Goal: Task Accomplishment & Management: Use online tool/utility

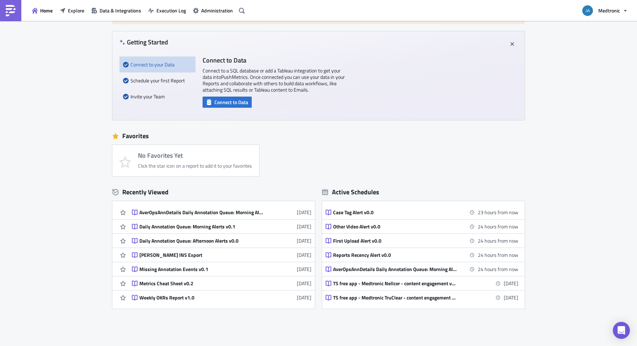
scroll to position [57, 0]
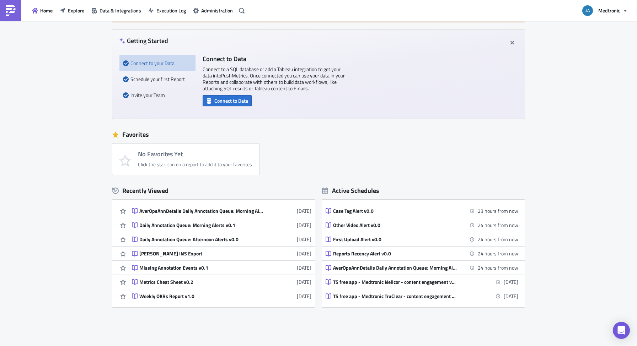
click at [586, 156] on div "New Looking for PushMetrics v1? Welcome to the new, upgraded PushMetrics. If yo…" at bounding box center [318, 171] width 637 height 415
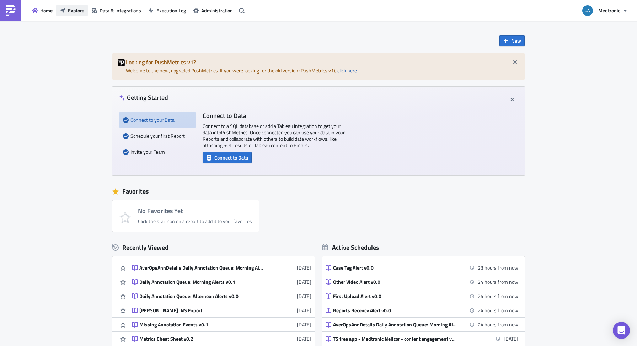
click at [67, 10] on button "Explore" at bounding box center [72, 10] width 32 height 11
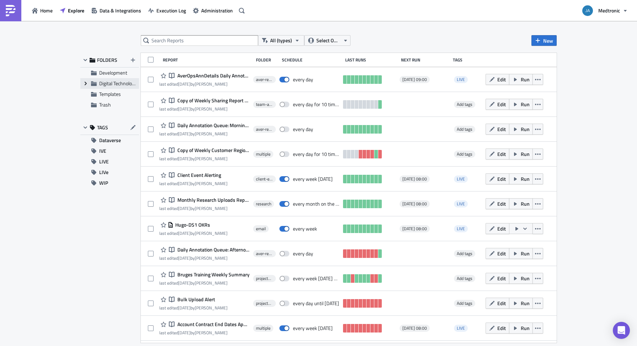
click at [87, 83] on icon "Expand group" at bounding box center [86, 84] width 6 height 6
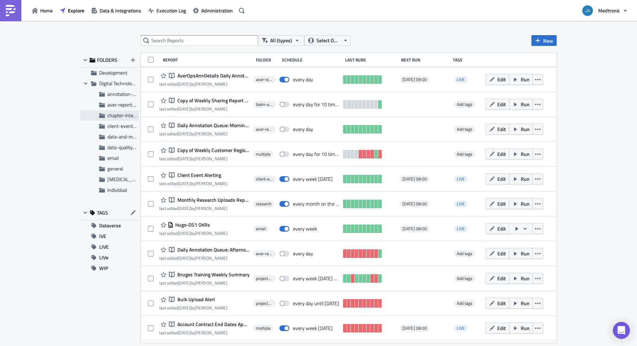
click at [120, 116] on span "chapter-internal-analytics" at bounding box center [134, 115] width 55 height 7
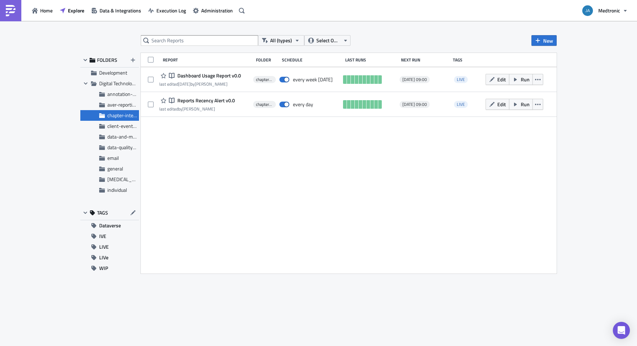
click at [232, 149] on div "Report Folder Schedule Last Runs Next Run Tags Notebook Dashboard Usage Report …" at bounding box center [349, 163] width 416 height 221
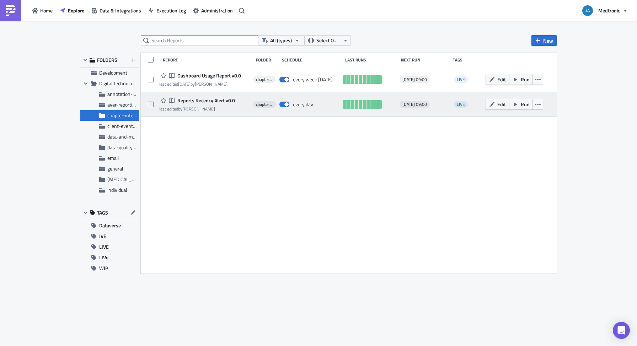
click at [212, 98] on span "Reports Recency Alert v0.0" at bounding box center [205, 100] width 59 height 6
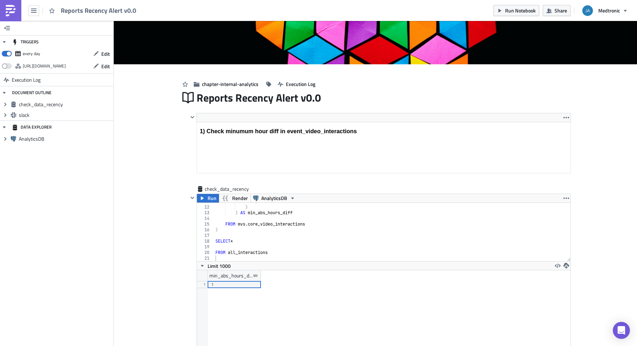
scroll to position [72, 0]
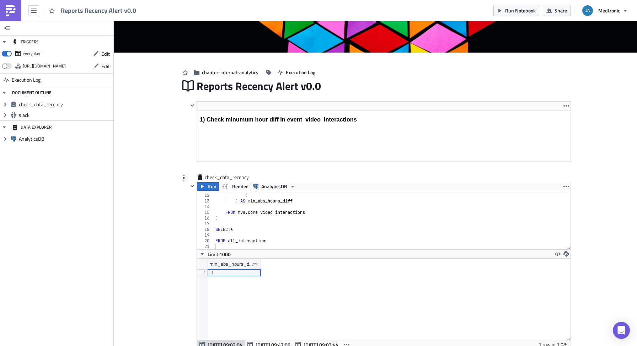
click at [287, 234] on div ") ) ) AS min_abs_hours_diff FROM mvs . core_video_interactions ) SELECT * FROM …" at bounding box center [390, 222] width 352 height 70
click at [284, 239] on div ") ) ) AS min_abs_hours_diff FROM mvs . core_video_interactions ) SELECT * FROM …" at bounding box center [390, 222] width 352 height 70
type textarea "FROM all_interactions"
click at [289, 225] on div ") ) ) AS min_abs_hours_diff FROM mvs . core_video_interactions ) SELECT * FROM …" at bounding box center [390, 222] width 352 height 70
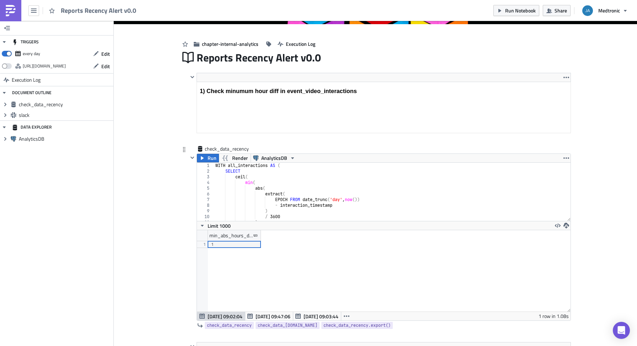
scroll to position [0, 0]
click at [339, 202] on div "WITH all_interactions AS ( SELECT ceil ( min ( abs ( extract ( EPOCH FROM date_…" at bounding box center [390, 198] width 352 height 70
click at [340, 205] on div "WITH all_interactions AS ( SELECT ceil ( min ( abs ( extract ( EPOCH FROM date_…" at bounding box center [390, 198] width 352 height 70
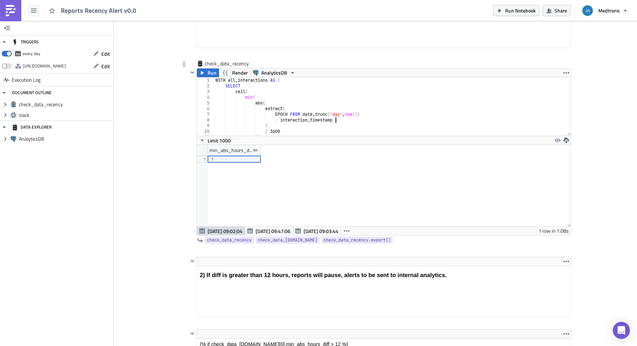
click at [355, 112] on div "WITH all_interactions AS ( SELECT ceil ( min ( abs ( extract ( EPOCH FROM date_…" at bounding box center [390, 113] width 352 height 70
drag, startPoint x: 291, startPoint y: 106, endPoint x: 279, endPoint y: 107, distance: 11.7
click at [279, 107] on div "WITH all_interactions AS ( SELECT ceil ( min ( abs ( extract ( EPOCH FROM date_…" at bounding box center [390, 113] width 352 height 70
click at [289, 113] on div "WITH all_interactions AS ( SELECT ceil ( min ( abs ( extract ( EPOCH FROM date_…" at bounding box center [390, 113] width 352 height 70
click at [288, 114] on div "WITH all_interactions AS ( SELECT ceil ( min ( abs ( extract ( EPOCH FROM date_…" at bounding box center [390, 113] width 352 height 70
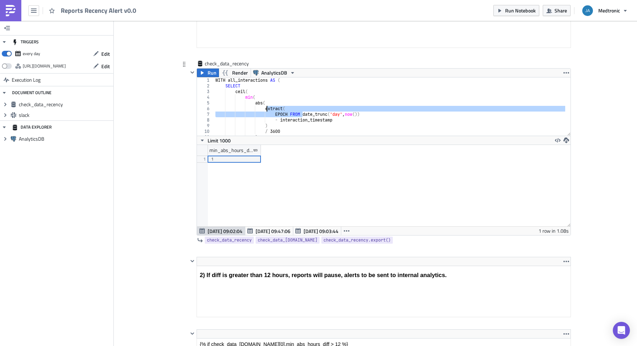
drag, startPoint x: 299, startPoint y: 114, endPoint x: 264, endPoint y: 108, distance: 35.4
click at [264, 108] on div "WITH all_interactions AS ( SELECT ceil ( min ( abs ( extract ( EPOCH FROM date_…" at bounding box center [390, 113] width 352 height 70
click at [377, 115] on div "WITH all_interactions AS ( SELECT ceil ( min ( abs ( extract ( EPOCH FROM date_…" at bounding box center [390, 113] width 352 height 70
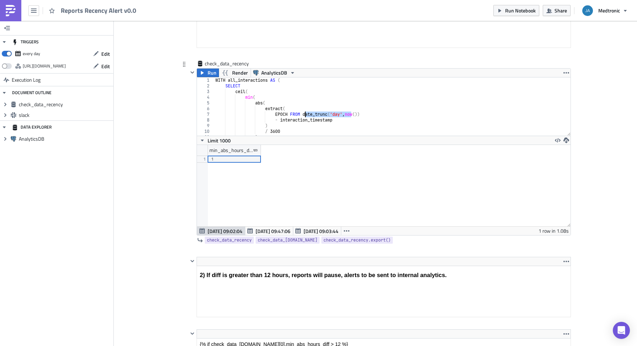
drag, startPoint x: 347, startPoint y: 115, endPoint x: 302, endPoint y: 115, distance: 44.4
click at [302, 115] on div "WITH all_interactions AS ( SELECT ceil ( min ( abs ( extract ( EPOCH FROM date_…" at bounding box center [390, 113] width 352 height 70
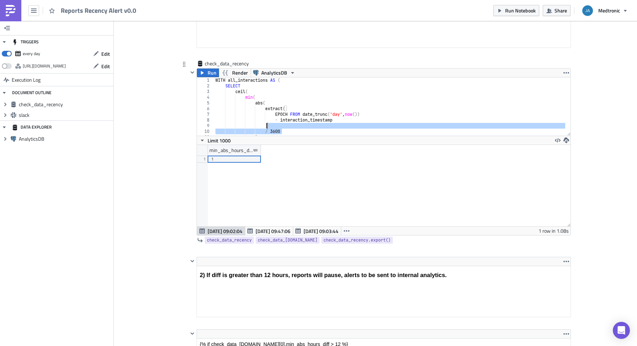
drag, startPoint x: 281, startPoint y: 131, endPoint x: 263, endPoint y: 127, distance: 18.1
click at [263, 127] on div "WITH all_interactions AS ( SELECT ceil ( min ( abs ( extract ( EPOCH FROM date_…" at bounding box center [390, 113] width 352 height 70
click at [323, 98] on div "WITH all_interactions AS ( SELECT ceil ( min ( abs ( extract ( EPOCH FROM date_…" at bounding box center [390, 113] width 352 height 70
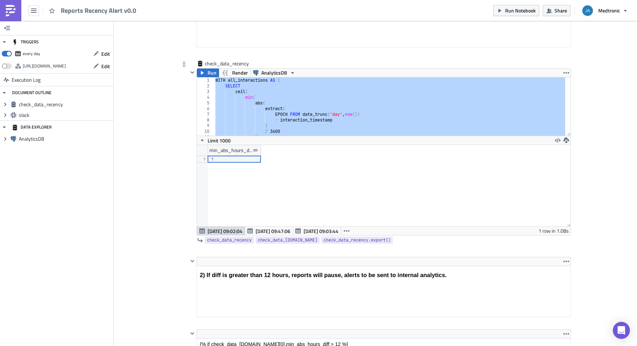
paste textarea "order by most_recent_record asc"
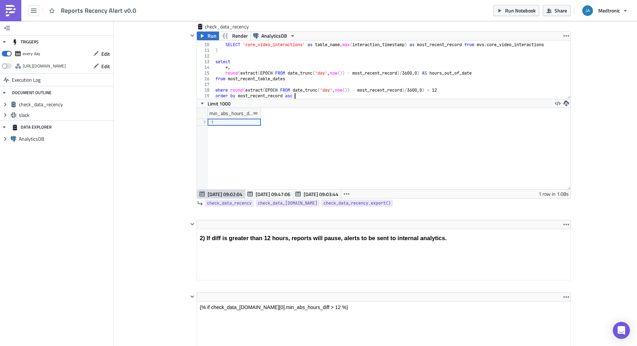
scroll to position [186, 0]
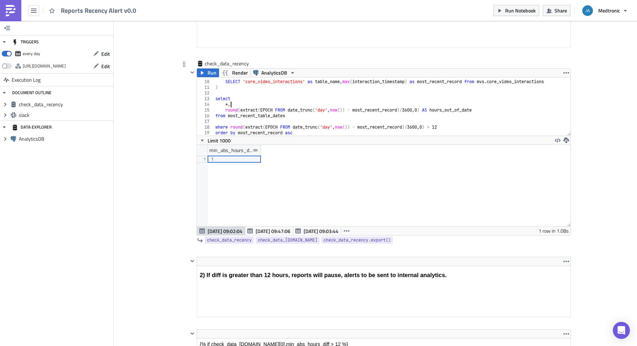
click at [239, 103] on div "UNION SELECT 'core_video_interactions' as table_name , max ( interaction_timest…" at bounding box center [400, 105] width 372 height 64
type textarea "*,"
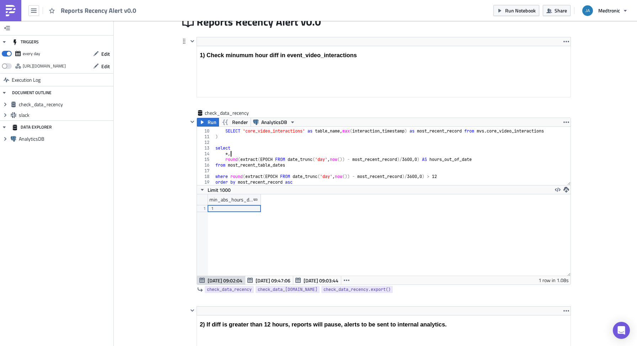
scroll to position [101, 0]
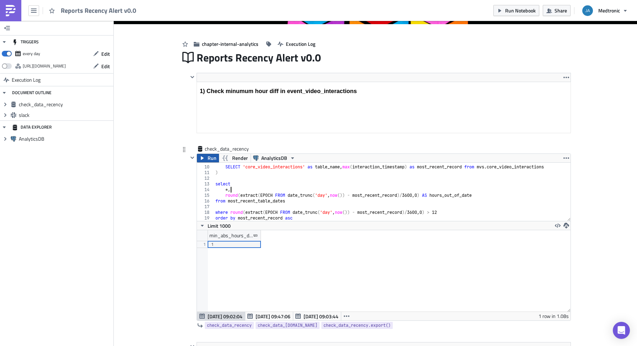
click at [208, 156] on span "Run" at bounding box center [212, 158] width 9 height 9
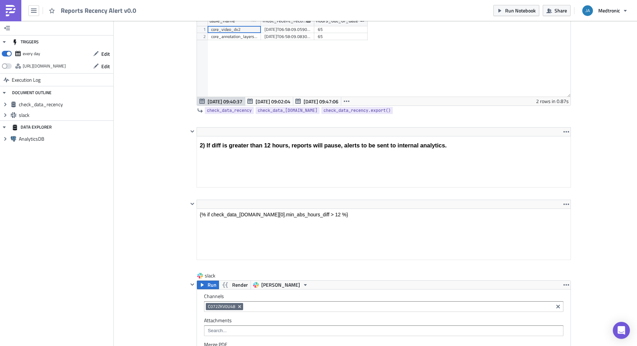
scroll to position [328, 0]
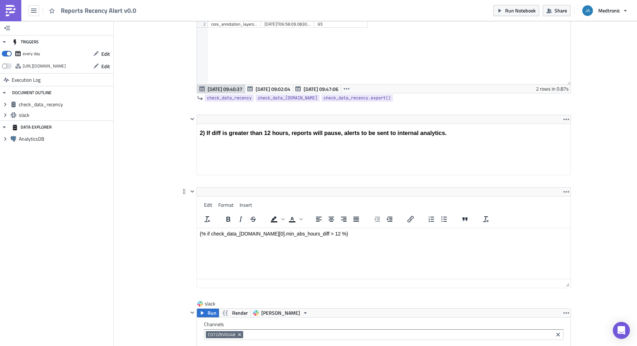
click at [358, 228] on html "{% if check_data_recency.data[0].min_abs_hours_diff > 12 %}" at bounding box center [384, 233] width 374 height 11
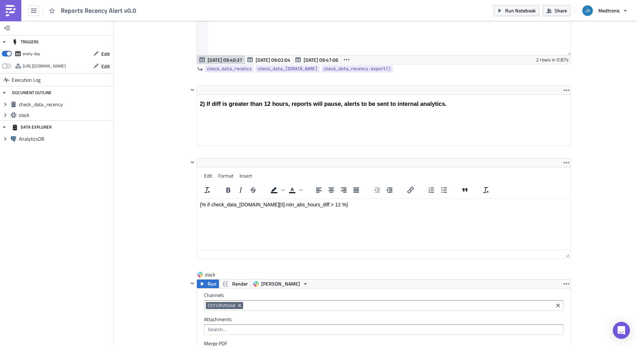
scroll to position [370, 0]
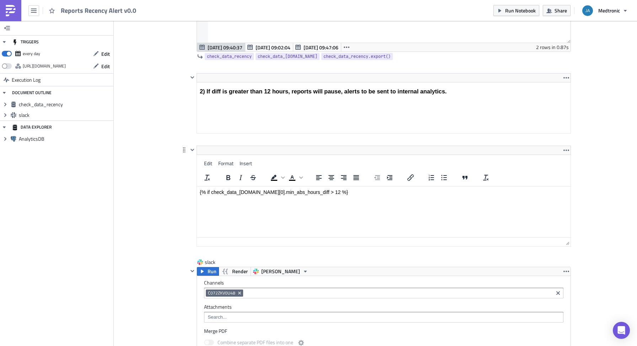
click at [357, 198] on html "{% if check_data_recency.data[0].min_abs_hours_diff > 12 %}" at bounding box center [384, 192] width 374 height 11
click at [258, 194] on p "{% if check_data_recency.data[0].min_abs_hours_diff > 12 %}" at bounding box center [384, 193] width 368 height 6
click at [249, 193] on p "{% if check_data_recency.data[0].min_abs_hours_diff > 12 %}" at bounding box center [384, 193] width 368 height 6
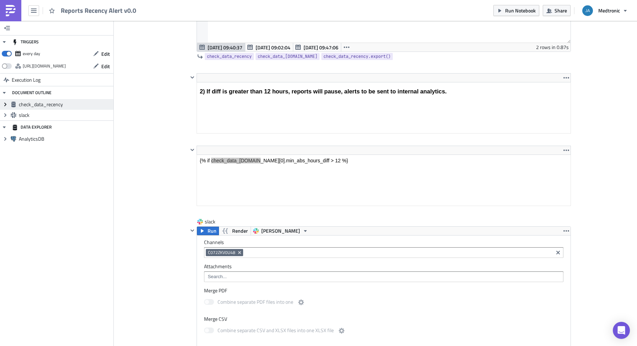
click at [5, 105] on icon at bounding box center [5, 105] width 2 height 4
click at [14, 116] on icon at bounding box center [13, 115] width 2 height 4
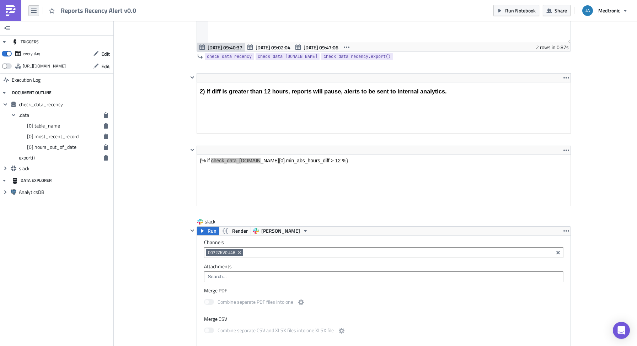
click at [30, 11] on button "button" at bounding box center [33, 10] width 11 height 11
click at [86, 13] on span "Reports Recency Alert v0.0" at bounding box center [99, 10] width 76 height 8
click at [37, 11] on button "button" at bounding box center [33, 10] width 11 height 11
click at [55, 49] on div "Explore" at bounding box center [64, 49] width 47 height 7
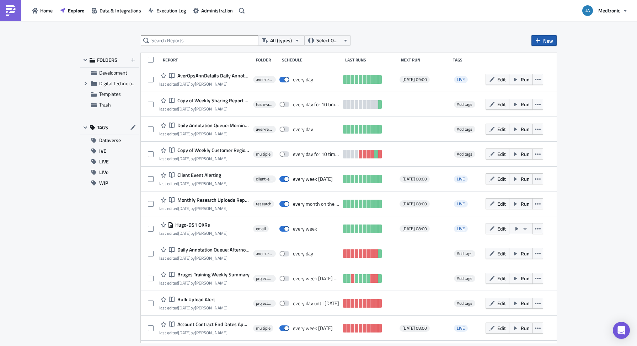
click at [547, 41] on span "New" at bounding box center [548, 40] width 10 height 7
click at [55, 239] on div "All (types) Select Owner New FOLDERS Development Expand group Digital Technolog…" at bounding box center [318, 184] width 637 height 326
click at [85, 82] on icon "Expand group" at bounding box center [86, 84] width 6 height 6
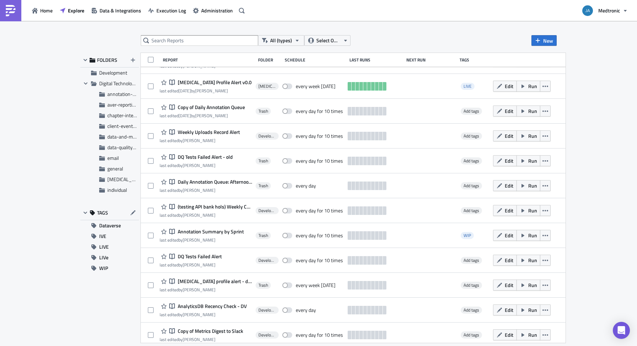
scroll to position [489, 0]
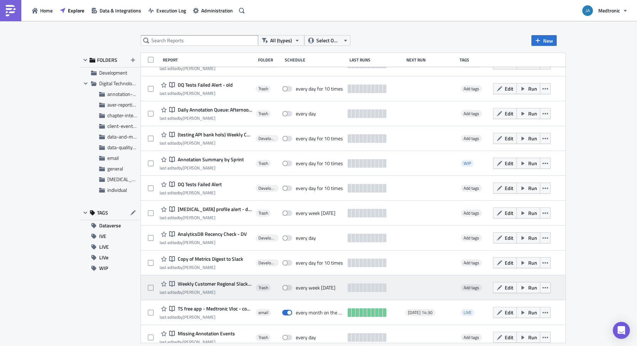
click at [216, 281] on span "Weekly Customer Regional Slack v2" at bounding box center [214, 284] width 76 height 6
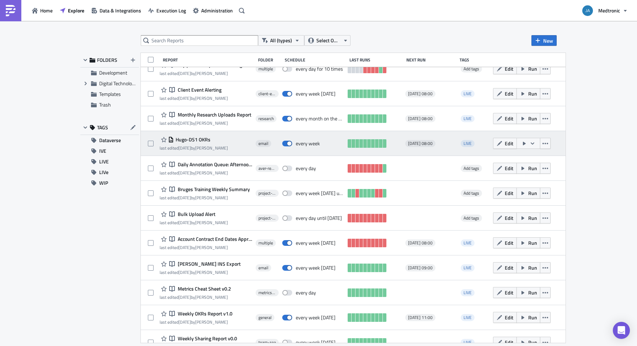
click at [200, 139] on span "Hugo-DS1 OKRs" at bounding box center [192, 140] width 37 height 6
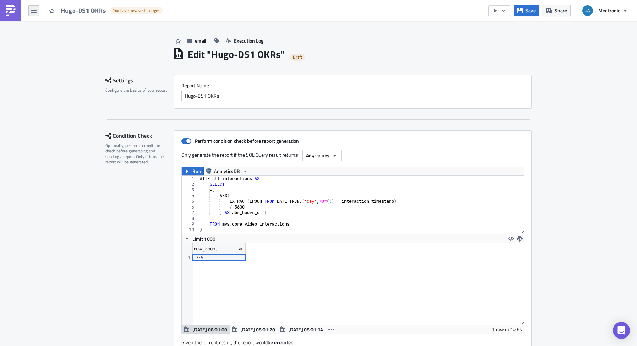
click at [38, 11] on button "button" at bounding box center [33, 10] width 11 height 11
click at [50, 50] on div "Explore" at bounding box center [64, 49] width 47 height 7
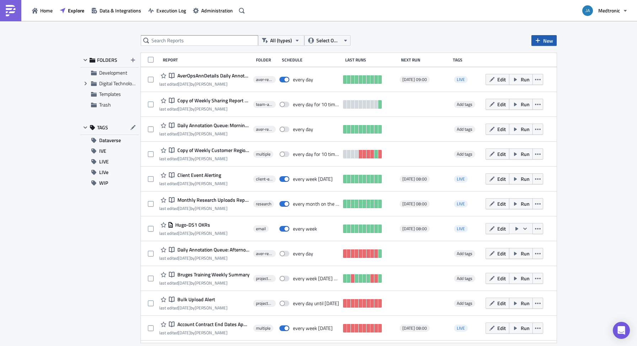
click at [547, 38] on span "New" at bounding box center [548, 40] width 10 height 7
click at [555, 58] on div "Report" at bounding box center [567, 58] width 47 height 7
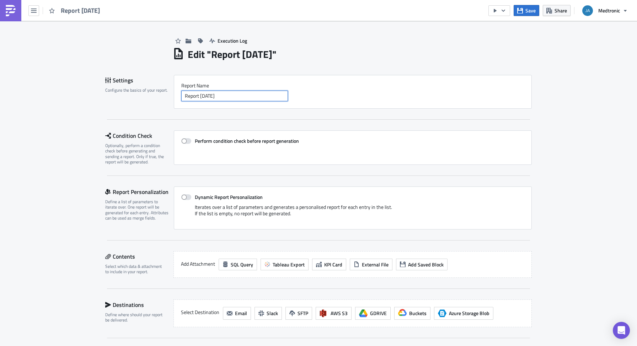
click at [236, 97] on input "Report 2025-09-02" at bounding box center [234, 96] width 107 height 11
click at [184, 140] on span at bounding box center [186, 141] width 10 height 6
click at [184, 140] on input "Perform condition check before report generation" at bounding box center [185, 141] width 5 height 5
checkbox input "true"
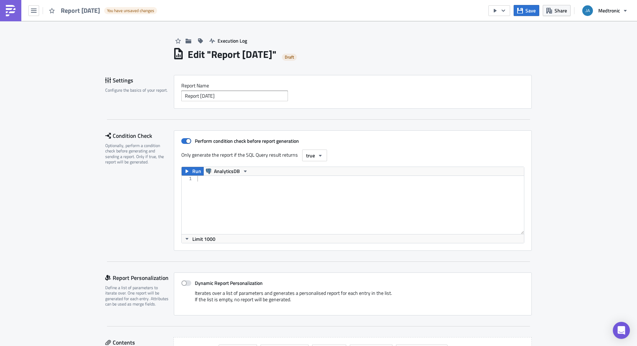
click at [272, 188] on div at bounding box center [360, 211] width 328 height 70
paste textarea "order by most_recent_record asc"
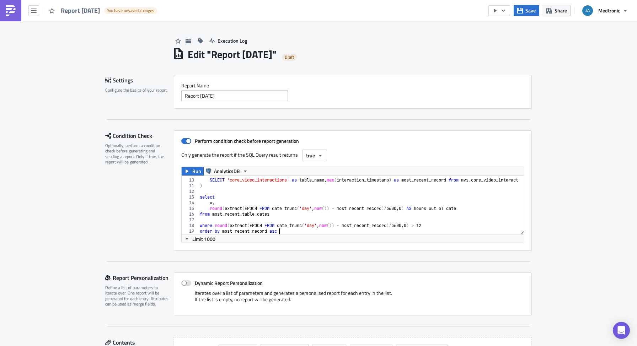
click at [271, 198] on div "UNION SELECT 'core_video_interactions' as table_name , max ( interaction_timest…" at bounding box center [384, 204] width 372 height 64
type textarea "select"
click at [317, 160] on button "true" at bounding box center [314, 156] width 25 height 12
click at [313, 188] on div "Any values" at bounding box center [333, 190] width 59 height 7
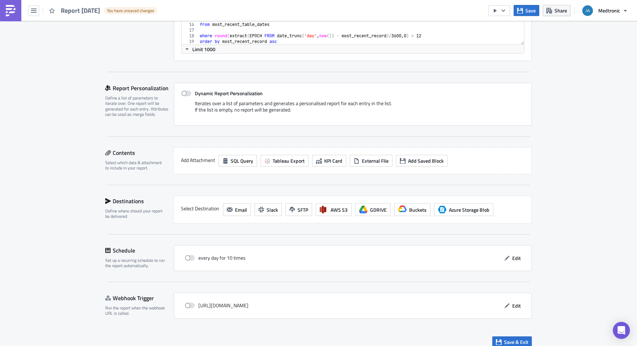
scroll to position [198, 0]
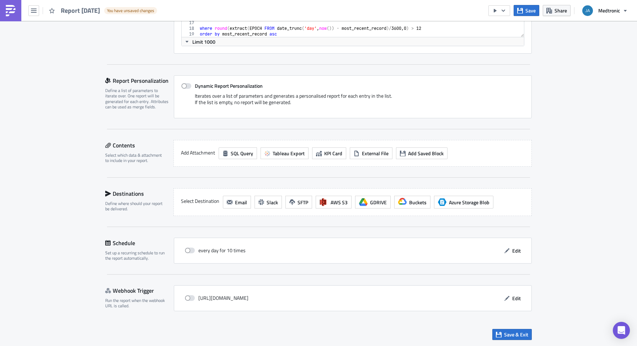
click at [607, 208] on div "Execution Log Edit " Report 2025-09-02 " Draft Settings Configure the basics of…" at bounding box center [318, 86] width 637 height 524
click at [579, 231] on div "Execution Log Edit " Report 2025-09-02 " Draft Settings Configure the basics of…" at bounding box center [318, 86] width 637 height 524
click at [234, 151] on span "SQL Query" at bounding box center [242, 153] width 22 height 7
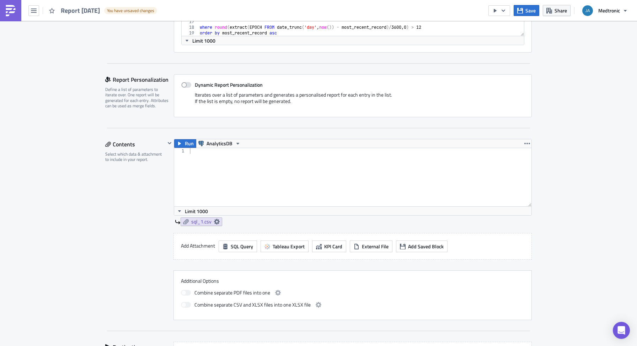
click at [244, 169] on div at bounding box center [359, 183] width 343 height 70
paste textarea "001b1254-9a48-4830-ba51-47daf32f1273"
type textarea "001b1254-9a48-4830-ba51-47daf32f1273"
click at [564, 209] on div "Execution Log Edit " Report 2025-09-02 " Draft Settings Configure the basics of…" at bounding box center [318, 162] width 637 height 678
click at [261, 187] on div at bounding box center [359, 183] width 343 height 70
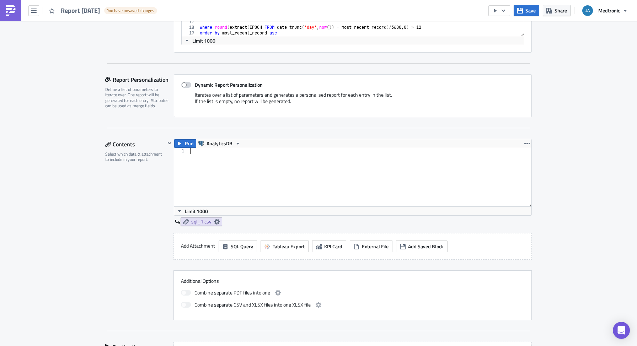
click at [186, 83] on span at bounding box center [186, 85] width 10 height 6
click at [186, 83] on input "Dynamic Report Personalization" at bounding box center [185, 85] width 5 height 5
checkbox input "true"
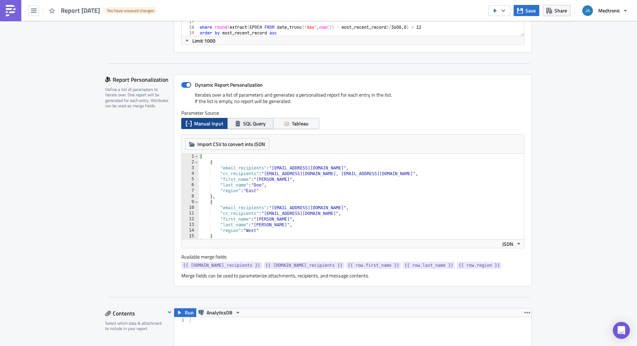
click at [265, 127] on button "SQL Query" at bounding box center [250, 123] width 46 height 11
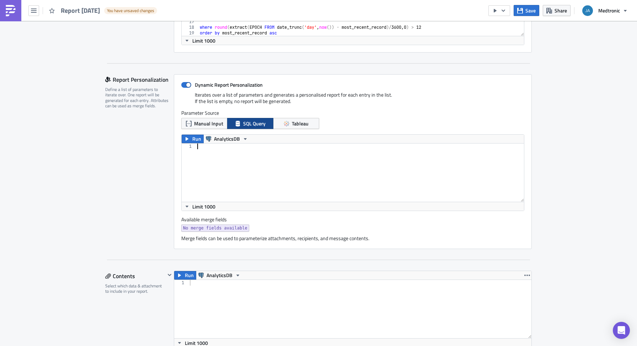
click at [254, 176] on div at bounding box center [360, 179] width 328 height 70
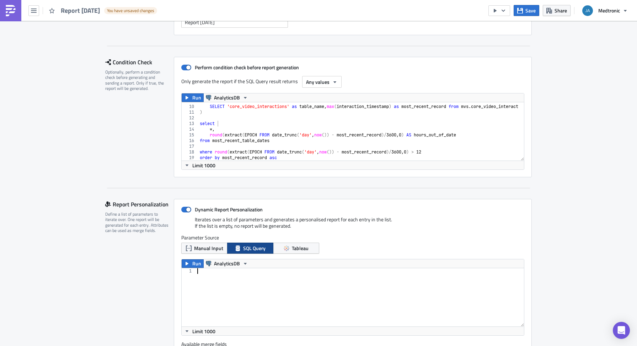
scroll to position [28, 0]
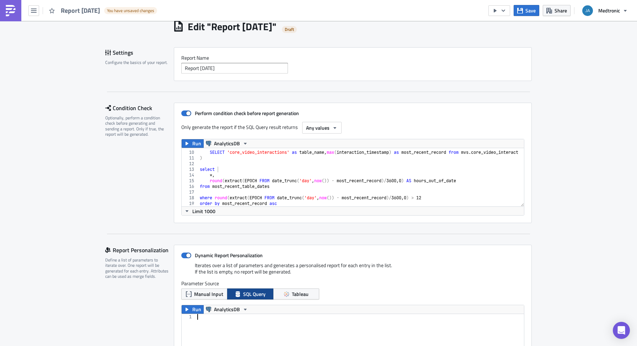
click at [284, 166] on div "UNION SELECT 'core_video_interactions' as table_name , max ( interaction_timest…" at bounding box center [384, 176] width 372 height 64
type textarea "where round(extract(EPOCH FROM date_trunc('day', now()) - most_recent_record)/3…"
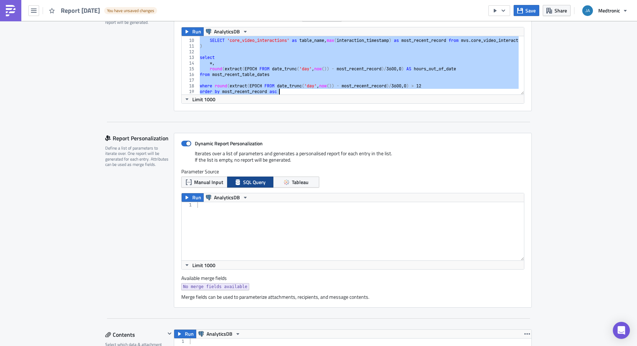
scroll to position [142, 0]
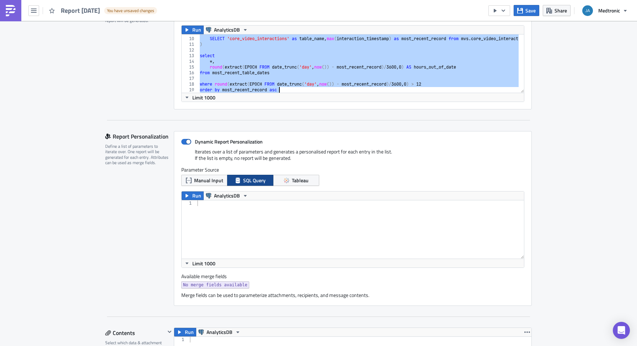
click at [214, 231] on div at bounding box center [360, 236] width 328 height 70
paste textarea "order by most_recent_record asc"
type textarea "order by most_recent_record asc"
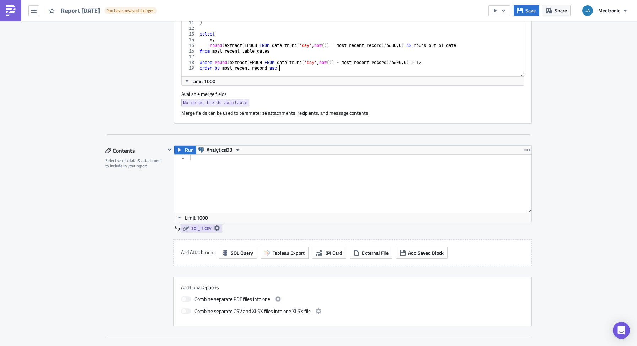
scroll to position [341, 0]
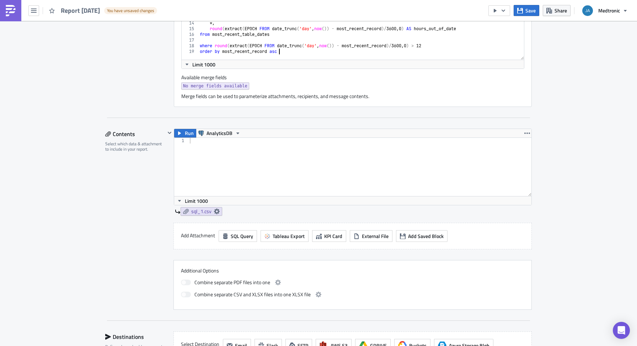
click at [264, 157] on div at bounding box center [359, 173] width 343 height 70
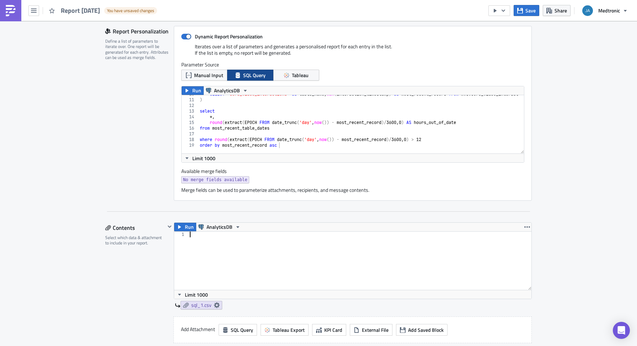
scroll to position [198, 0]
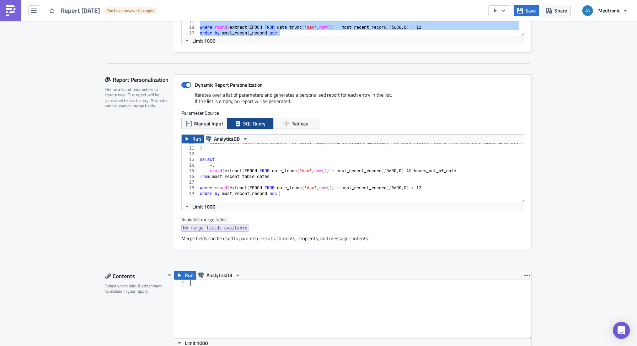
click at [188, 138] on button "Run" at bounding box center [193, 139] width 22 height 9
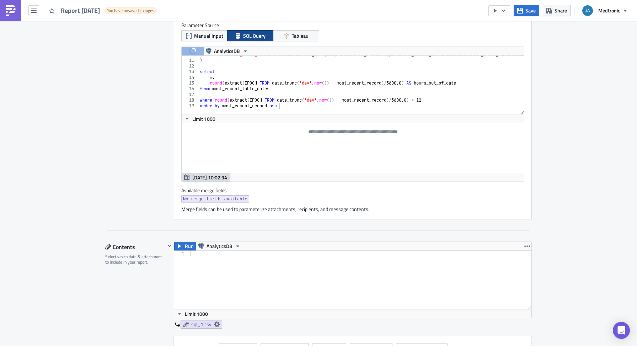
scroll to position [255, 0]
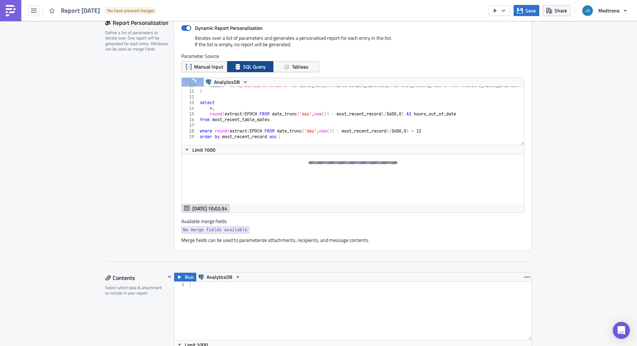
click at [150, 236] on div "Report Personalization Define a list of parameters to iterate over. One report …" at bounding box center [139, 134] width 69 height 234
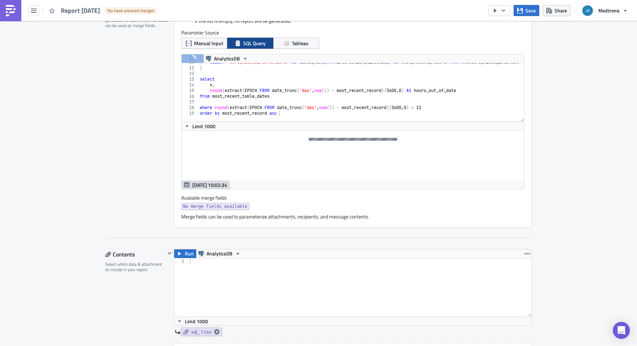
scroll to position [312, 0]
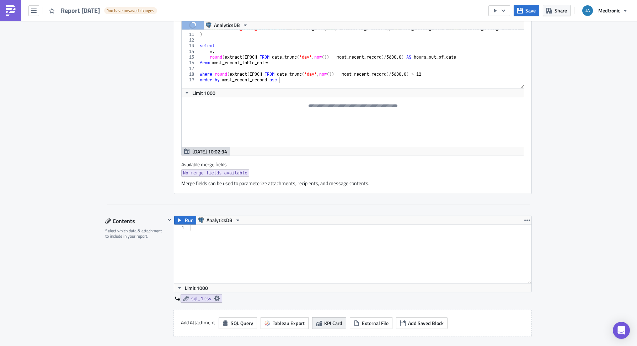
click at [324, 321] on span "KPI Card" at bounding box center [333, 323] width 18 height 7
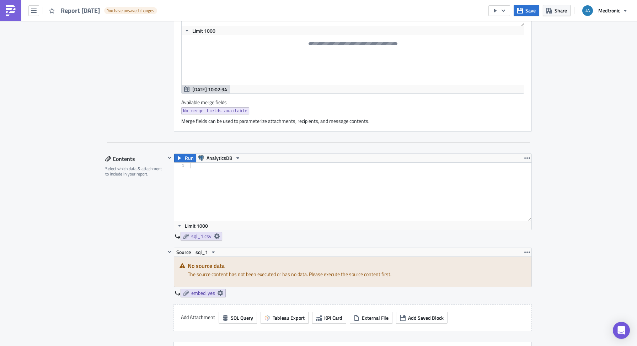
scroll to position [341, 0]
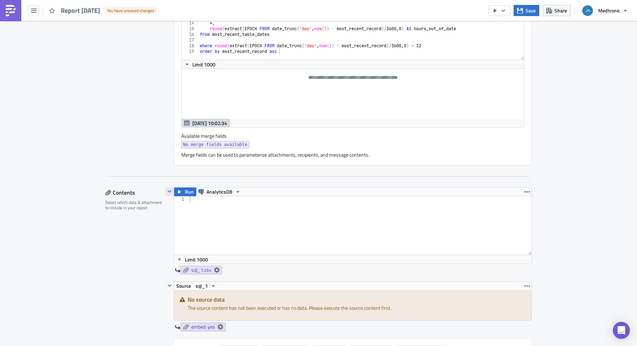
click at [167, 190] on icon "button" at bounding box center [170, 192] width 6 height 6
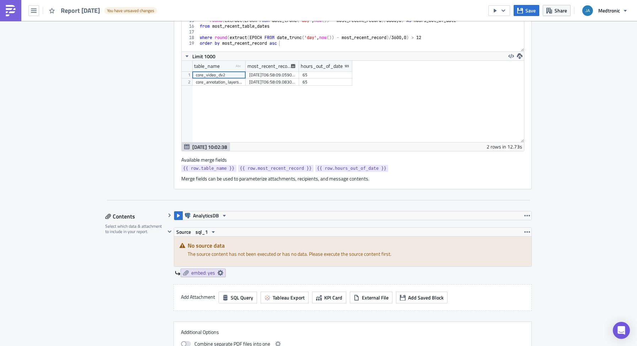
scroll to position [369, 0]
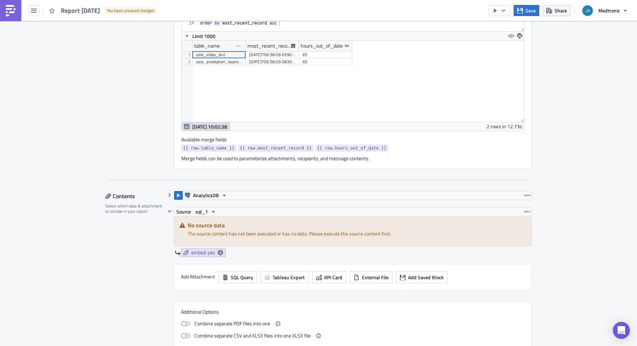
click at [234, 231] on p "The source content has not been executed or has no data. Please execute the sou…" at bounding box center [357, 233] width 339 height 7
click at [319, 227] on h5 "No source data" at bounding box center [357, 226] width 339 height 6
click at [212, 211] on icon "button" at bounding box center [214, 212] width 6 height 6
click at [436, 236] on p "The source content has not been executed or has no data. Please execute the sou…" at bounding box center [357, 233] width 339 height 7
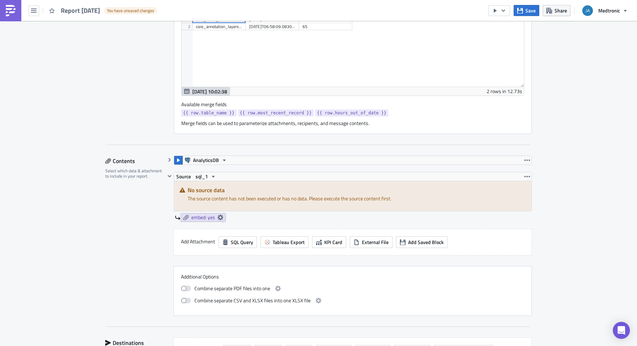
scroll to position [426, 0]
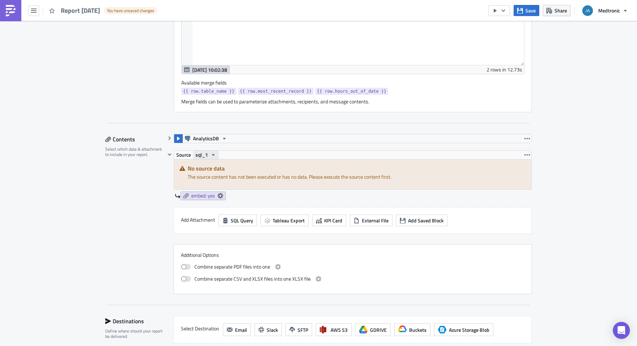
click at [211, 155] on icon "button" at bounding box center [214, 155] width 6 height 6
click at [196, 175] on p "The source content has not been executed or has no data. Please execute the sou…" at bounding box center [357, 176] width 339 height 7
click at [205, 157] on span "sql_1" at bounding box center [202, 155] width 12 height 9
click at [207, 157] on button "sql_1" at bounding box center [206, 155] width 26 height 9
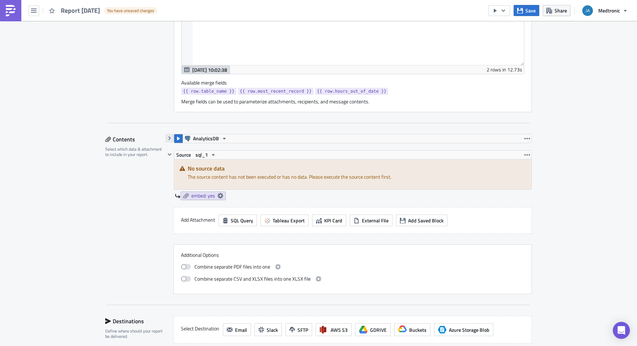
click at [167, 140] on icon "button" at bounding box center [170, 138] width 6 height 6
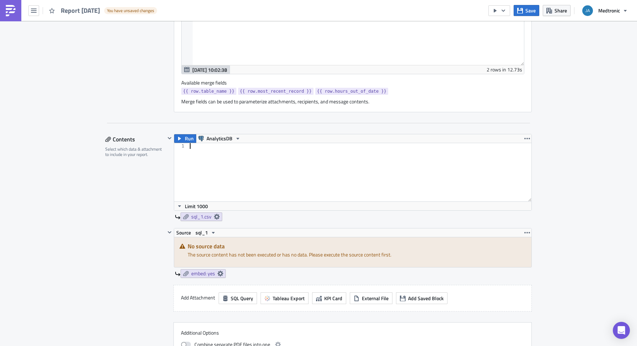
click at [199, 172] on div at bounding box center [359, 178] width 343 height 70
click at [244, 171] on div at bounding box center [359, 178] width 343 height 70
paste textarea "order by most_recent_record asc"
type textarea "order by most_recent_record asc"
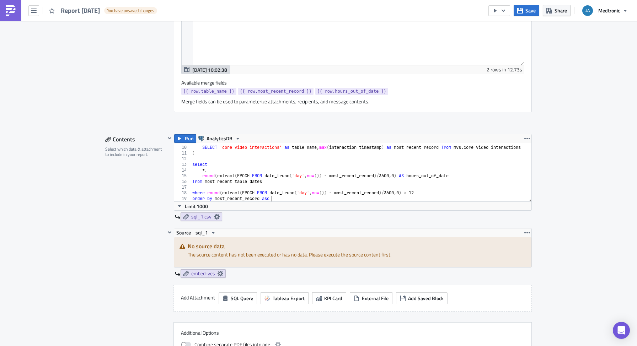
scroll to position [50, 0]
click at [181, 139] on button "Run" at bounding box center [185, 138] width 22 height 9
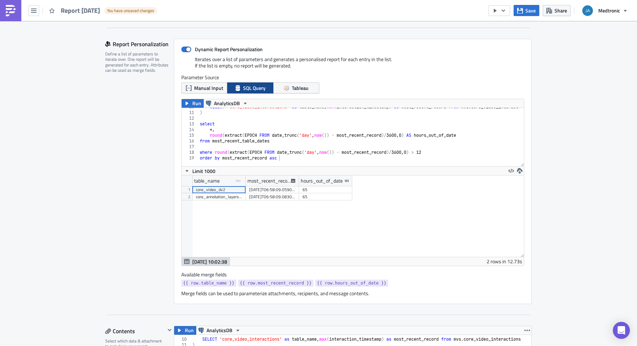
scroll to position [198, 0]
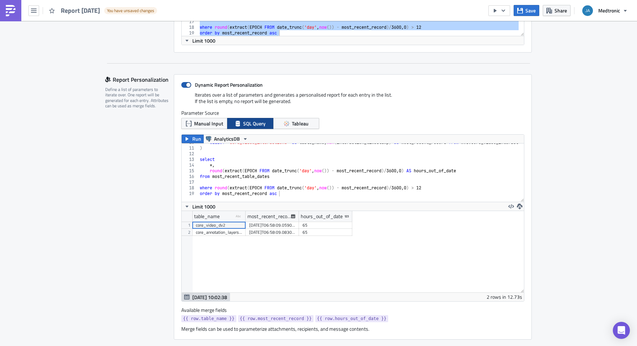
click at [181, 87] on span at bounding box center [186, 85] width 10 height 6
click at [183, 87] on input "Dynamic Report Personalization" at bounding box center [185, 85] width 5 height 5
checkbox input "false"
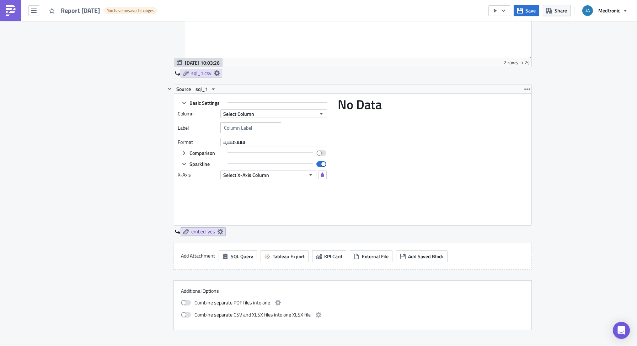
scroll to position [426, 0]
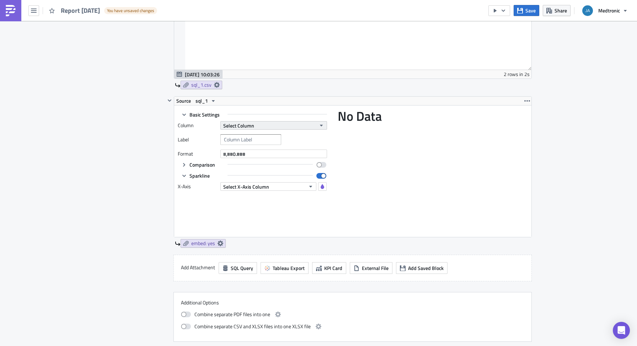
click at [250, 129] on span "Select Column" at bounding box center [238, 125] width 31 height 7
click at [253, 139] on div "table_name" at bounding box center [251, 137] width 59 height 7
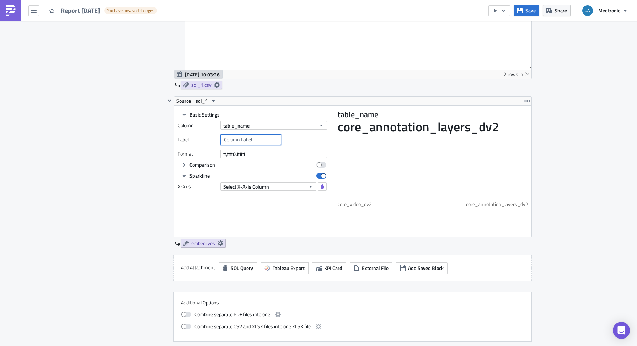
click at [245, 141] on input "text" at bounding box center [250, 139] width 61 height 11
click at [182, 166] on icon "button" at bounding box center [184, 165] width 6 height 6
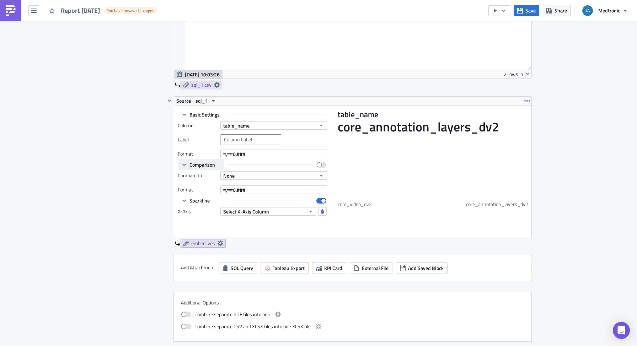
click at [181, 164] on icon "button" at bounding box center [184, 165] width 6 height 6
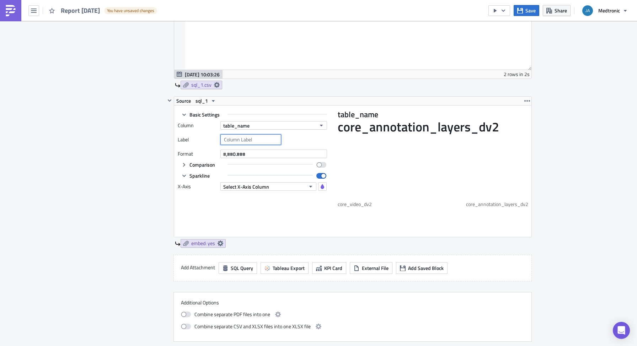
click at [234, 143] on input "text" at bounding box center [250, 139] width 61 height 11
click at [260, 126] on button "table_name" at bounding box center [273, 125] width 107 height 9
click at [253, 160] on div "hours_out_of_date" at bounding box center [251, 158] width 59 height 7
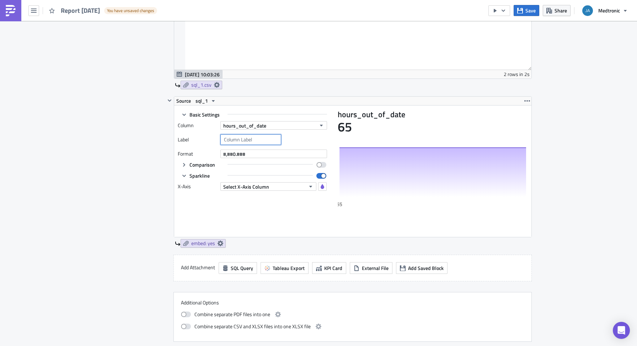
click at [250, 139] on input "text" at bounding box center [250, 139] width 61 height 11
click at [322, 167] on span at bounding box center [321, 165] width 10 height 6
click at [322, 165] on input "checkbox" at bounding box center [320, 162] width 5 height 5
checkbox input "true"
click at [196, 178] on span "Sparkline" at bounding box center [200, 175] width 20 height 7
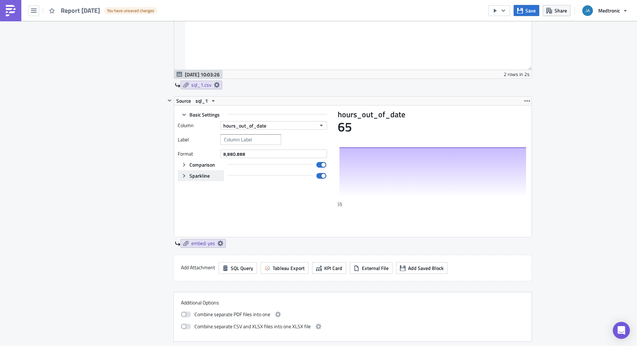
click at [202, 179] on span "Sparkline" at bounding box center [200, 175] width 20 height 7
click at [319, 178] on span at bounding box center [321, 176] width 10 height 6
click at [319, 176] on input "checkbox" at bounding box center [320, 173] width 5 height 5
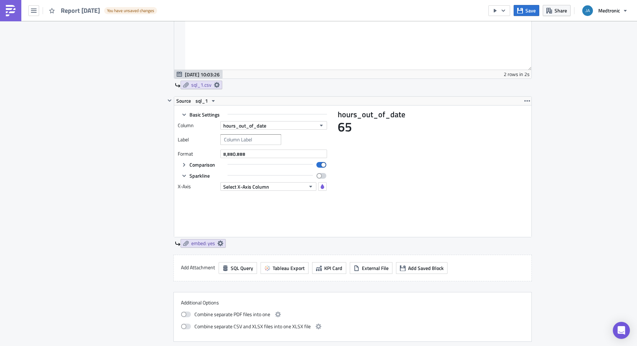
click at [318, 177] on span at bounding box center [321, 176] width 10 height 6
click at [318, 176] on input "checkbox" at bounding box center [320, 173] width 5 height 5
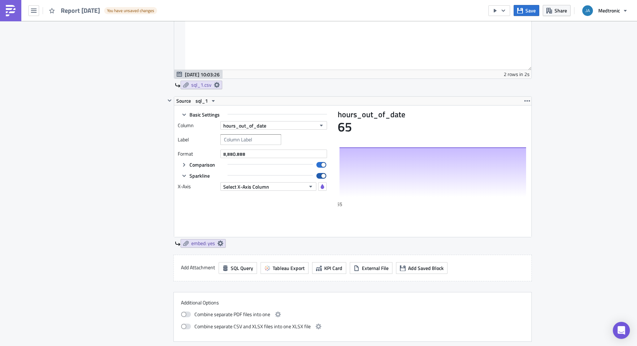
click at [319, 177] on span at bounding box center [321, 176] width 10 height 6
click at [319, 176] on input "checkbox" at bounding box center [320, 173] width 5 height 5
checkbox input "false"
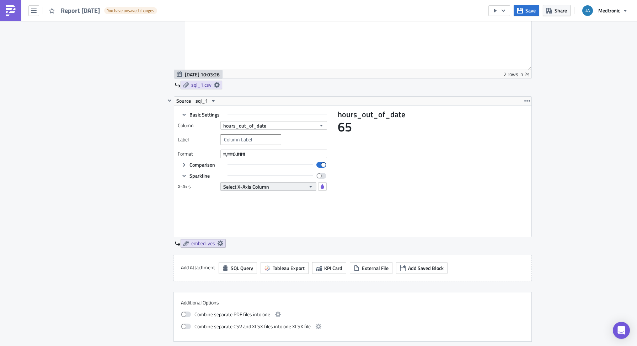
click at [266, 188] on button "Select X-Axis Column" at bounding box center [268, 186] width 96 height 9
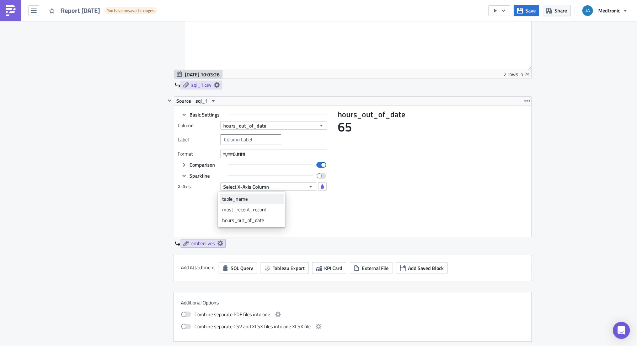
click at [255, 201] on div "table_name" at bounding box center [251, 199] width 59 height 7
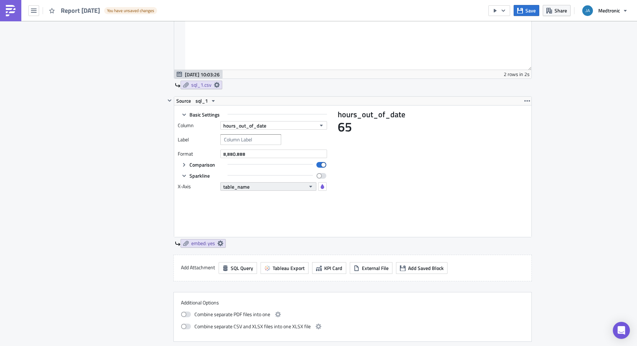
click at [272, 187] on button "table_name" at bounding box center [268, 186] width 96 height 9
click at [239, 140] on input "text" at bounding box center [250, 139] width 61 height 11
type input "Hours out of date"
click at [129, 165] on div "Contents Select which data & attachment to include in your report." at bounding box center [135, 126] width 60 height 431
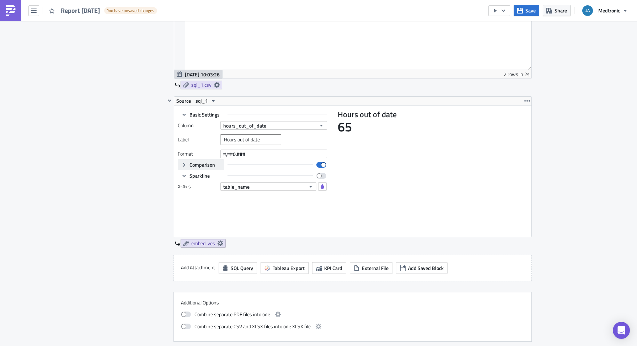
click at [181, 164] on icon "button" at bounding box center [184, 165] width 6 height 6
click at [238, 177] on button "None" at bounding box center [273, 175] width 107 height 9
click at [143, 181] on div "Contents Select which data & attachment to include in your report." at bounding box center [135, 126] width 60 height 431
click at [319, 166] on span at bounding box center [321, 165] width 10 height 6
click at [319, 165] on input "checkbox" at bounding box center [320, 162] width 5 height 5
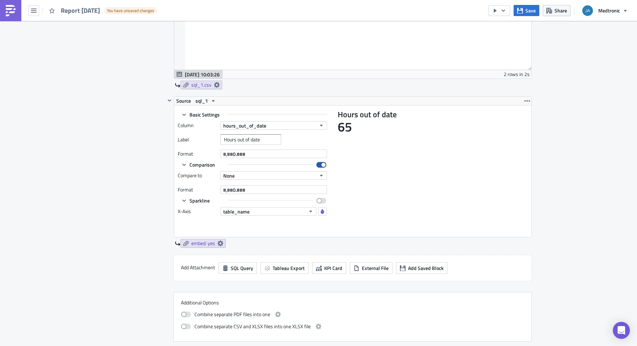
checkbox input "false"
click at [178, 165] on button "Comparison" at bounding box center [201, 164] width 46 height 11
click at [181, 174] on icon "button" at bounding box center [184, 176] width 6 height 6
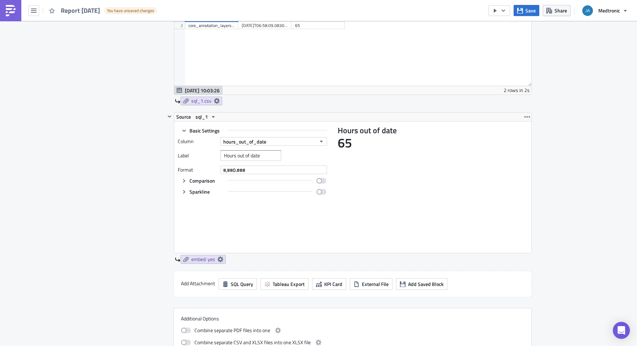
scroll to position [398, 0]
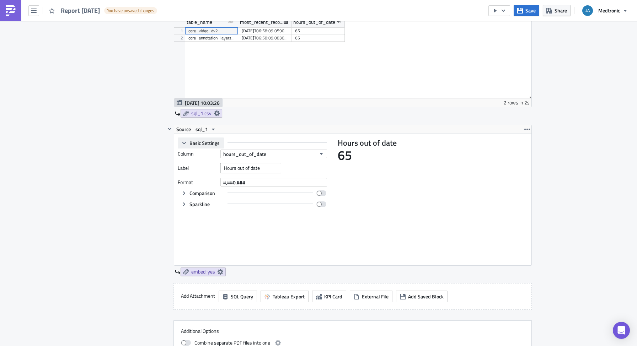
click at [183, 144] on icon "button" at bounding box center [184, 143] width 6 height 6
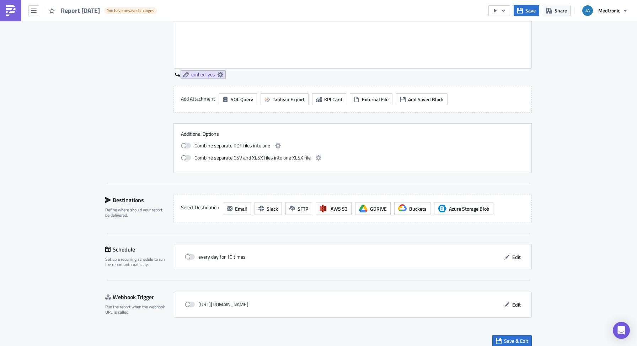
scroll to position [602, 0]
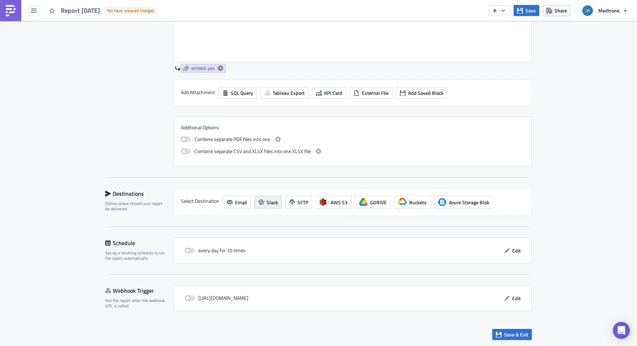
click at [263, 204] on button "Slack" at bounding box center [268, 202] width 27 height 13
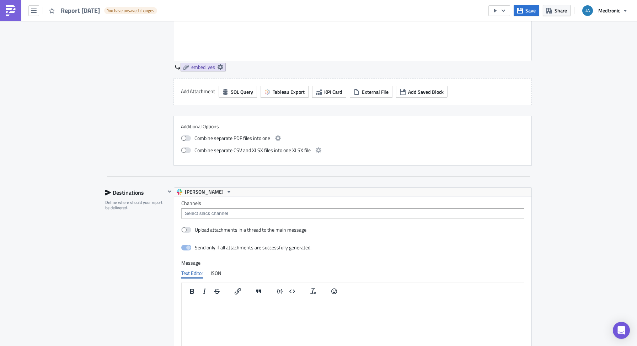
scroll to position [0, 0]
click at [300, 214] on input at bounding box center [352, 213] width 339 height 7
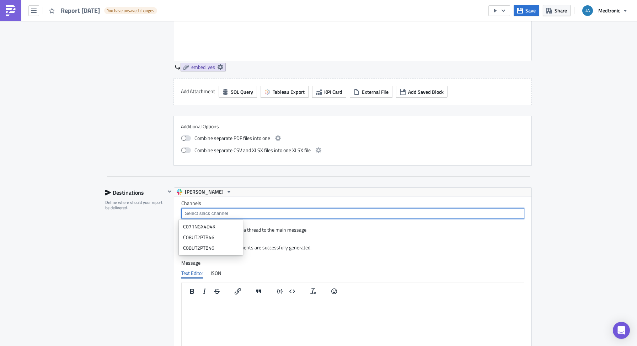
click at [227, 217] on input at bounding box center [352, 213] width 339 height 7
paste input "C08UT2PTB46"
type input "C08UT2PTB46"
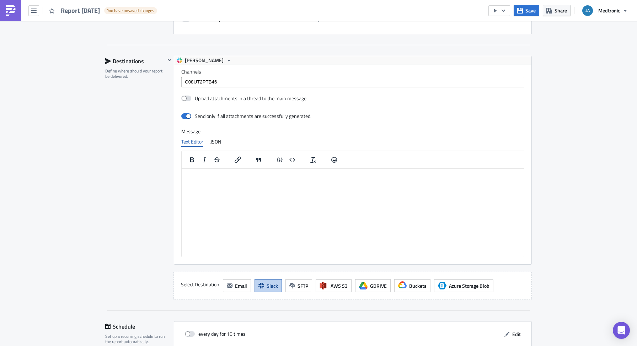
scroll to position [745, 0]
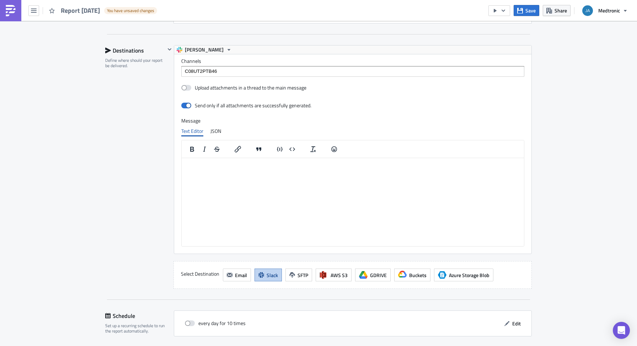
click at [228, 170] on html at bounding box center [353, 163] width 342 height 11
click at [214, 170] on html at bounding box center [353, 163] width 342 height 11
click at [220, 170] on html at bounding box center [353, 163] width 342 height 11
click at [198, 170] on html at bounding box center [353, 163] width 342 height 11
click at [192, 177] on div "‼️" at bounding box center [191, 176] width 9 height 9
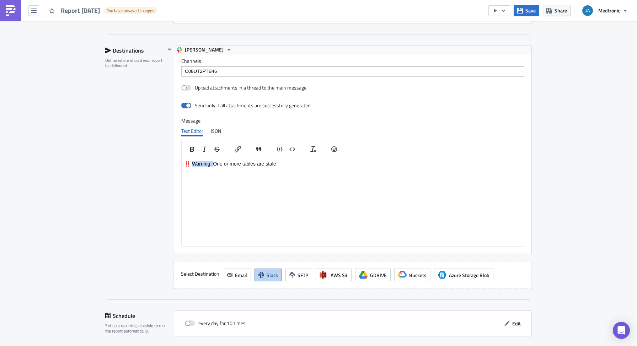
click at [192, 166] on p "‼️ Warning: One or more tables are stale" at bounding box center [353, 164] width 337 height 6
copy p "‼️"
click at [239, 170] on html "‼️ One or more tables are stale ‼️" at bounding box center [353, 163] width 342 height 11
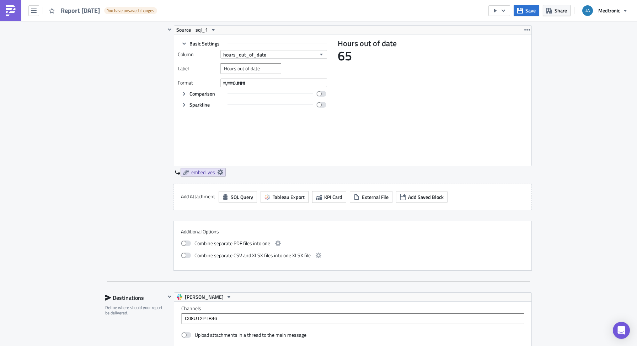
scroll to position [392, 0]
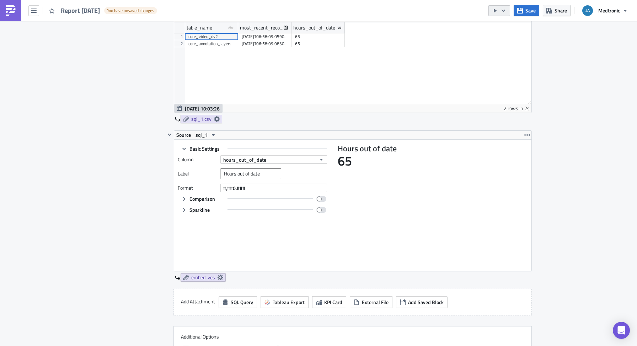
click at [496, 10] on icon "button" at bounding box center [495, 11] width 3 height 4
click at [514, 36] on div "Run Report" at bounding box center [520, 39] width 55 height 7
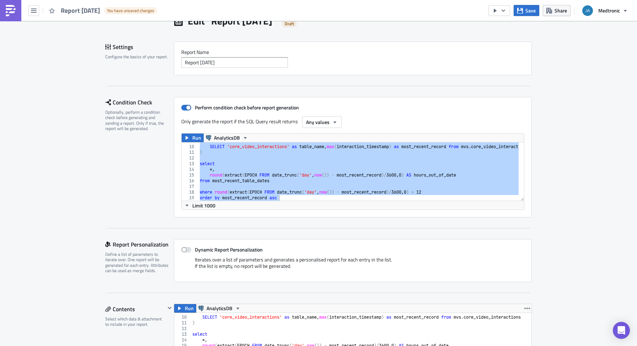
scroll to position [0, 0]
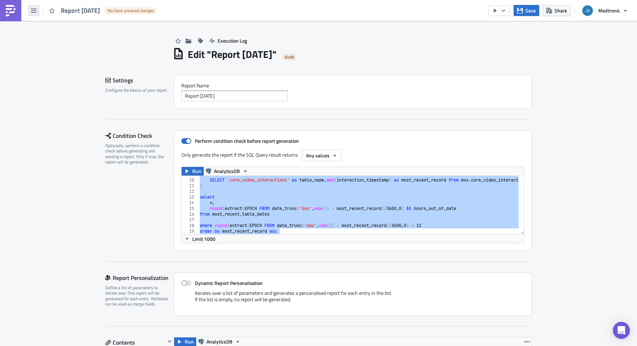
click at [30, 10] on button "button" at bounding box center [33, 10] width 11 height 11
click at [53, 49] on div "Explore" at bounding box center [64, 49] width 47 height 7
click at [530, 11] on span "Save" at bounding box center [531, 10] width 10 height 7
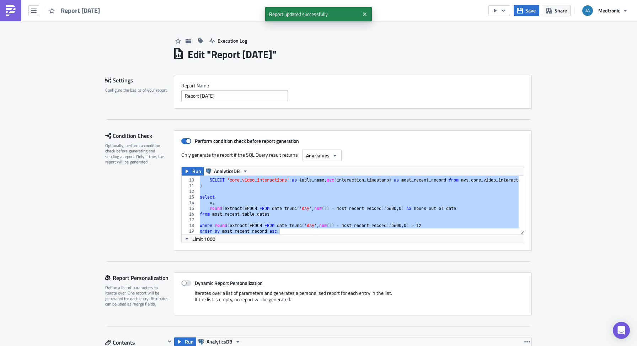
click at [232, 52] on h1 "Edit " Report 2025-09-02 "" at bounding box center [232, 54] width 89 height 13
click at [223, 57] on h1 "Edit " Report 2025-09-02 "" at bounding box center [232, 54] width 89 height 13
click at [228, 54] on h1 "Edit " Report 2025-09-02 "" at bounding box center [232, 54] width 89 height 13
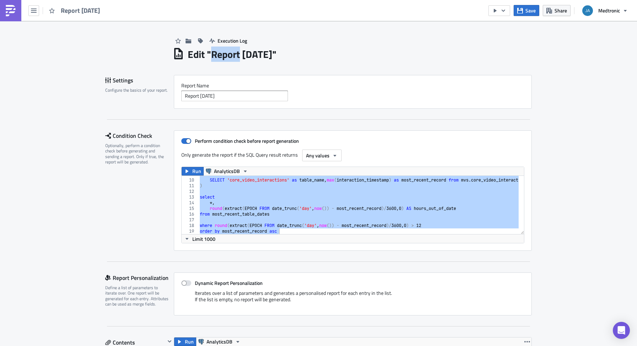
click at [228, 54] on h1 "Edit " Report 2025-09-02 "" at bounding box center [232, 54] width 89 height 13
click at [248, 54] on h1 "Edit " Report 2025-09-02 "" at bounding box center [232, 54] width 89 height 13
click at [227, 94] on input "Report 2025-09-02" at bounding box center [234, 96] width 107 height 11
drag, startPoint x: 229, startPoint y: 94, endPoint x: 126, endPoint y: 90, distance: 102.5
click at [126, 90] on div "Settings Configure the basics of your report. Report Nam﻿e Report 2025-09-02" at bounding box center [318, 92] width 427 height 34
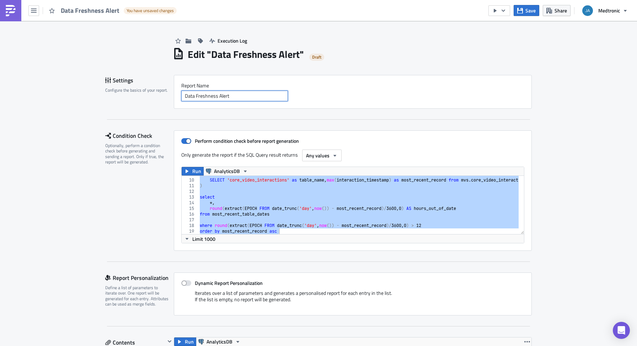
type input "Data Freshness Alert"
click at [241, 97] on input "Data Freshness Alert" at bounding box center [234, 96] width 107 height 11
click at [532, 10] on span "Save" at bounding box center [531, 10] width 10 height 7
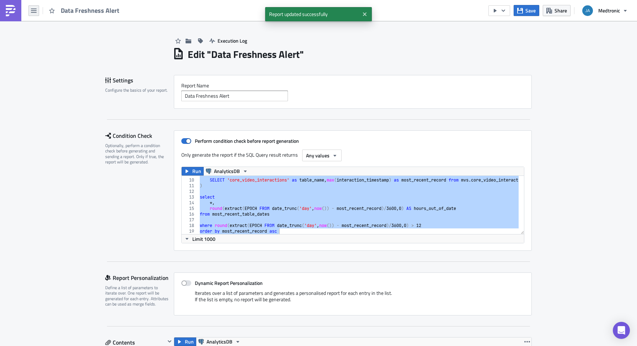
click at [32, 10] on icon "button" at bounding box center [34, 11] width 6 height 4
click at [44, 48] on div "Explore" at bounding box center [64, 49] width 47 height 7
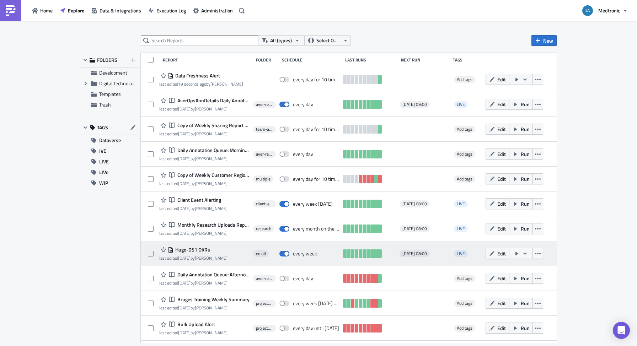
click at [198, 250] on span "Hugo-DS1 OKRs" at bounding box center [192, 250] width 37 height 6
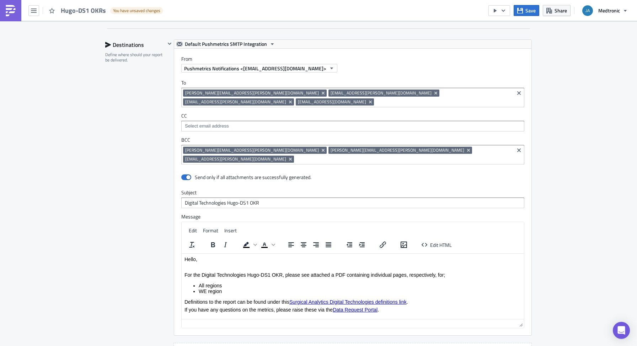
scroll to position [996, 0]
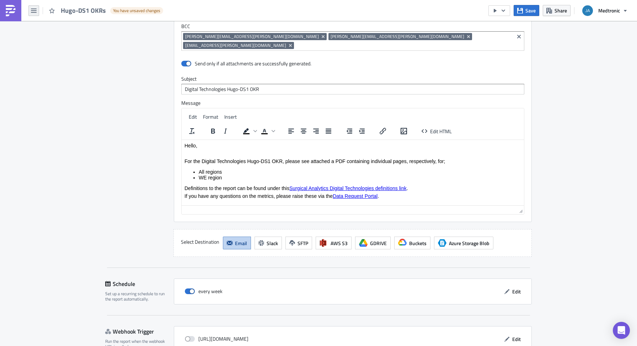
click at [34, 10] on icon "button" at bounding box center [34, 11] width 6 height 6
click at [53, 49] on div "Explore" at bounding box center [64, 49] width 47 height 7
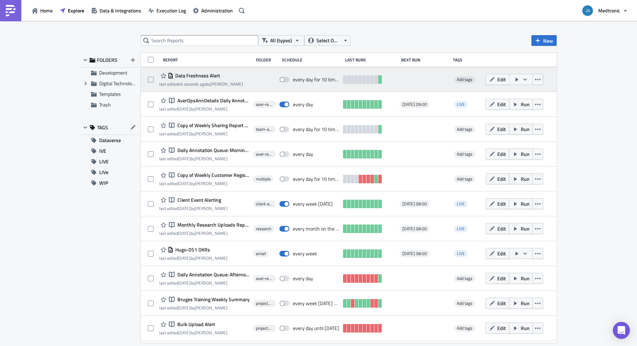
click at [198, 75] on span "Data Freshness Alert" at bounding box center [197, 76] width 47 height 6
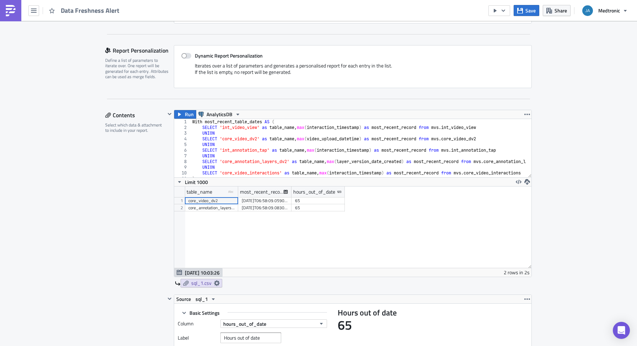
scroll to position [28, 0]
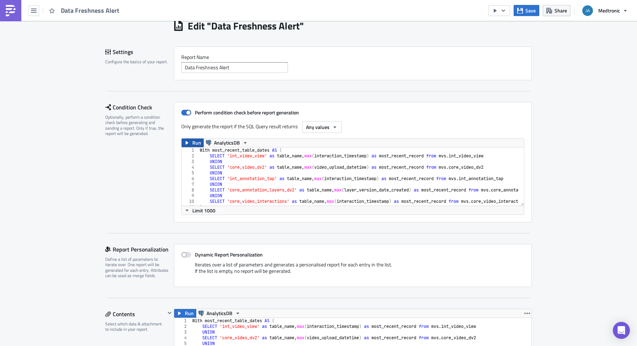
click at [189, 143] on button "Run" at bounding box center [193, 143] width 22 height 9
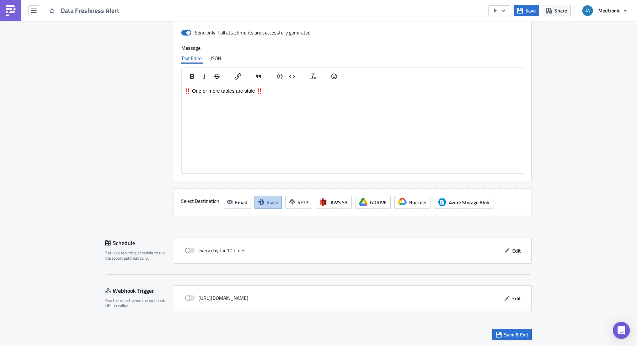
scroll to position [804, 0]
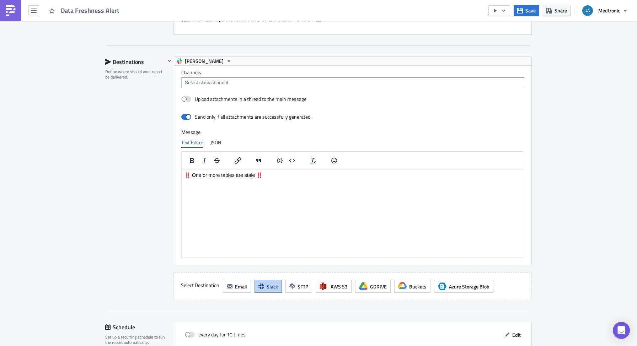
click at [218, 84] on input at bounding box center [352, 82] width 339 height 7
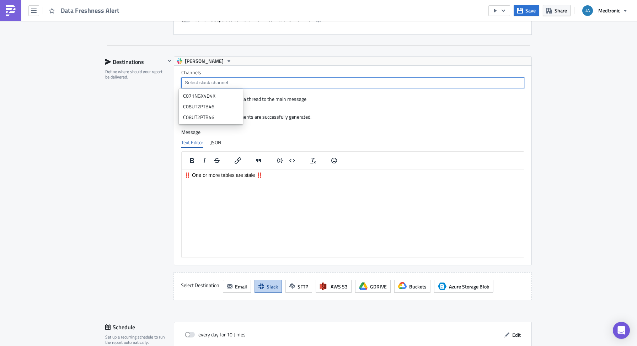
paste input "C08UT2PTB46"
type input "C08UT2PTB46"
click at [219, 114] on div "Add "C08UT2PTB46"" at bounding box center [214, 117] width 47 height 7
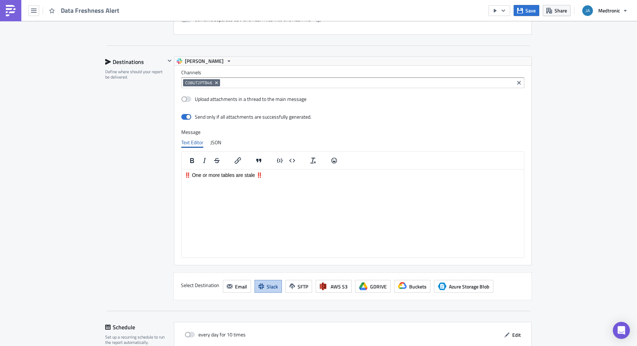
click at [118, 167] on div "Destinations Define where should your report be delivered." at bounding box center [135, 179] width 60 height 244
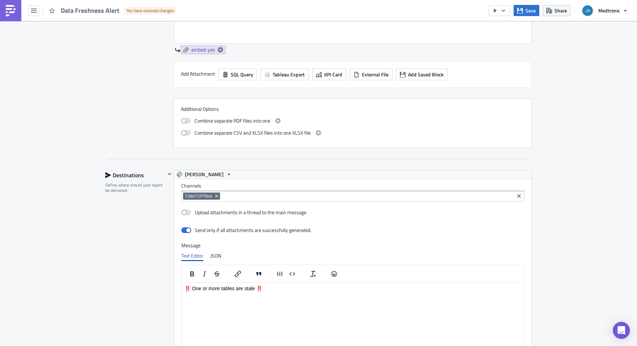
scroll to position [81, 342]
click at [504, 12] on icon "button" at bounding box center [504, 11] width 6 height 6
click at [507, 39] on div "Run Report" at bounding box center [520, 39] width 55 height 7
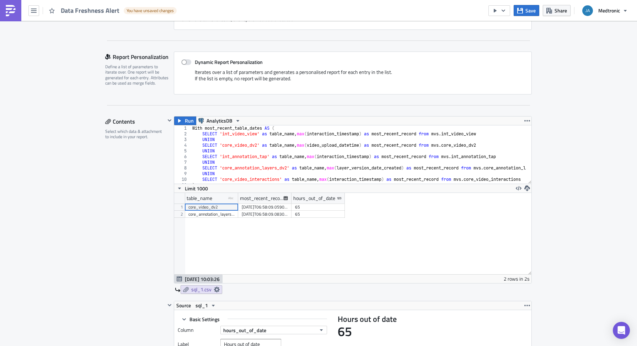
scroll to position [267, 0]
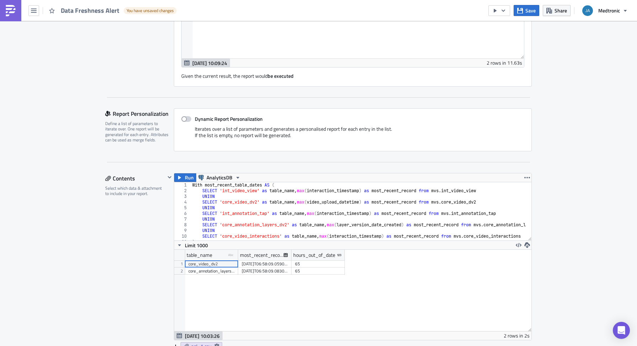
click at [181, 120] on span at bounding box center [186, 119] width 10 height 6
click at [183, 120] on input "Dynamic Report Personalization" at bounding box center [185, 119] width 5 height 5
checkbox input "true"
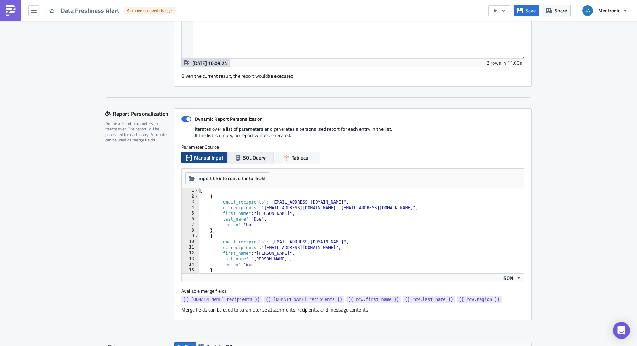
click at [247, 160] on span "SQL Query" at bounding box center [254, 157] width 22 height 7
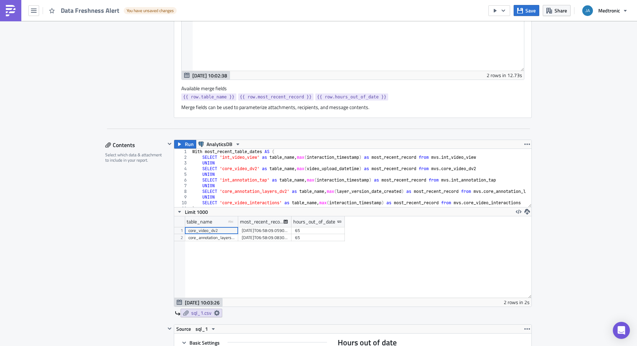
scroll to position [580, 0]
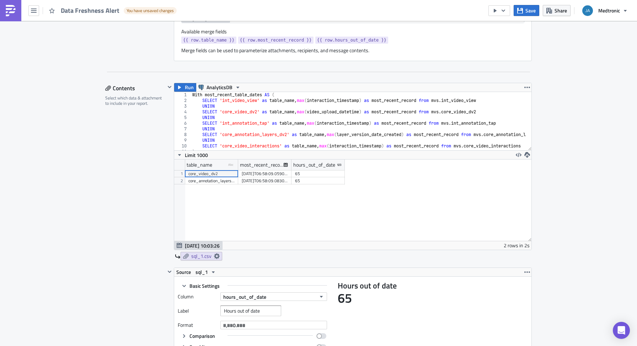
click at [249, 117] on div "With most_recent_table_dates AS ( SELECT 'int_video_view' as table_name , max (…" at bounding box center [377, 124] width 372 height 64
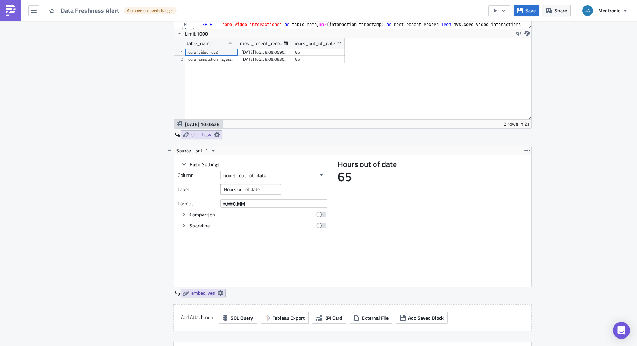
scroll to position [750, 0]
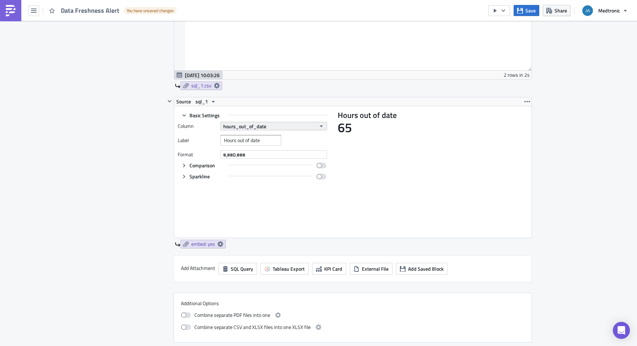
click at [266, 126] on button "hours_out_of_date" at bounding box center [273, 126] width 107 height 9
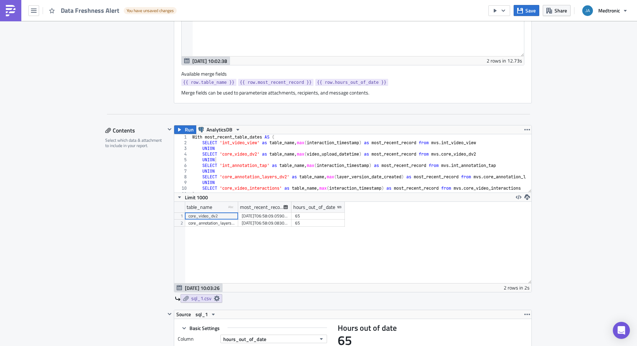
scroll to position [523, 0]
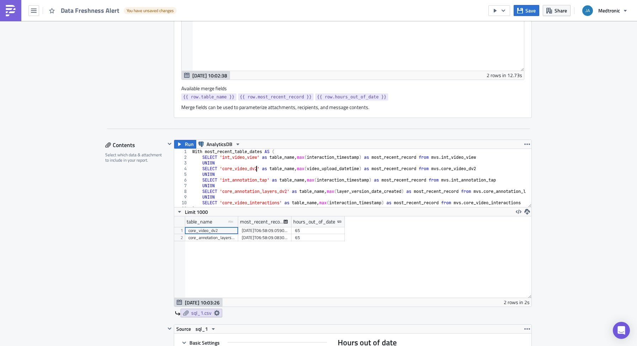
click at [254, 167] on div "With most_recent_table_dates AS ( SELECT 'int_video_view' as table_name , max (…" at bounding box center [377, 181] width 372 height 64
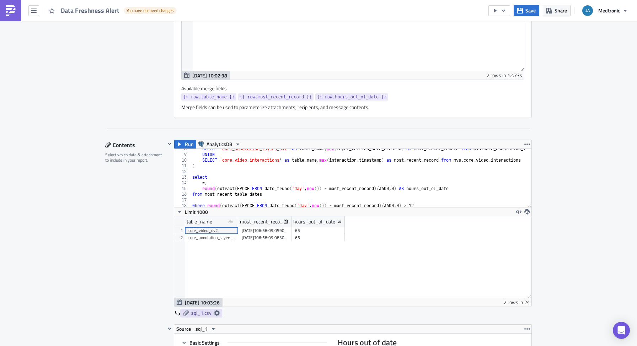
click at [275, 194] on div "SELECT 'core_annotation_layers_dv2' as table_name , max ( layer_version_date_cr…" at bounding box center [377, 178] width 372 height 64
type textarea "from most_recent_table_dates"
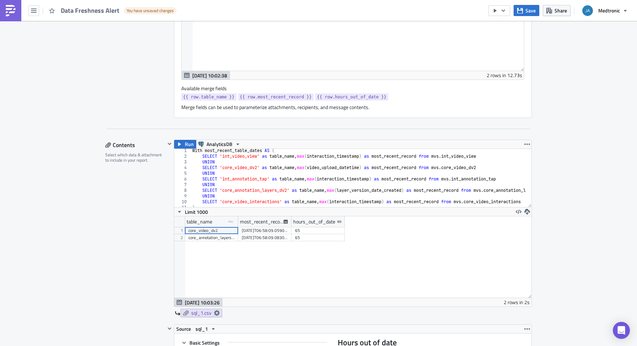
scroll to position [0, 0]
click at [243, 159] on div "With most_recent_table_dates AS ( SELECT 'int_video_view' as table_name , max (…" at bounding box center [377, 181] width 372 height 64
click at [290, 159] on div "With most_recent_table_dates AS ( SELECT 'int_video_view' as table_name , max (…" at bounding box center [377, 181] width 372 height 64
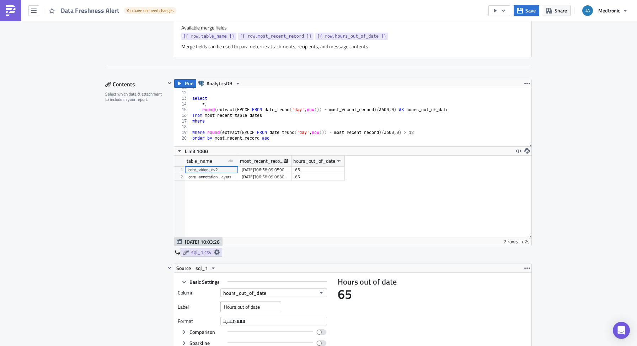
scroll to position [551, 0]
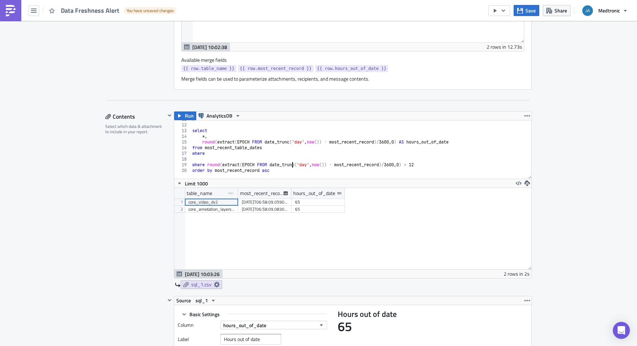
click at [290, 168] on div ") select *, round ( extract ( EPOCH FROM date_trunc ( 'day' , now ( )) - most_r…" at bounding box center [377, 149] width 372 height 64
click at [288, 168] on div ") select *, round ( extract ( EPOCH FROM date_trunc ( 'day' , now ( )) - most_r…" at bounding box center [377, 149] width 372 height 64
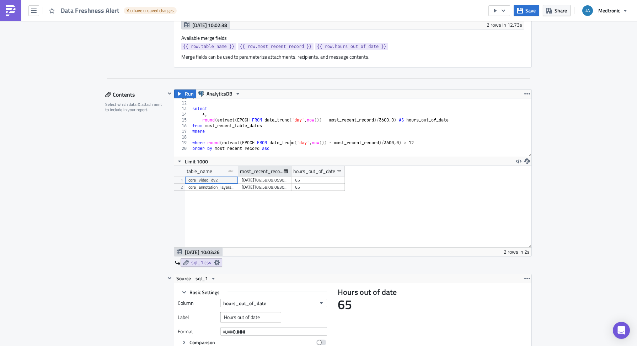
scroll to position [580, 0]
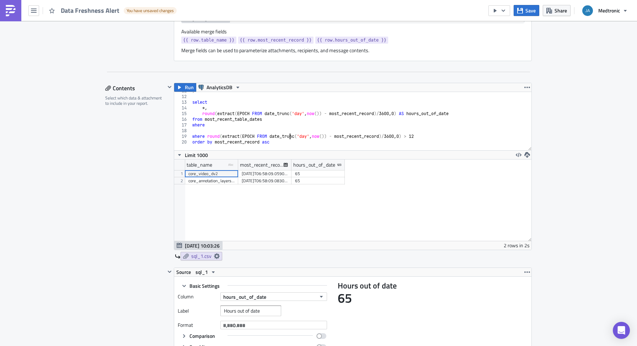
click at [254, 123] on div ") select *, round ( extract ( EPOCH FROM date_trunc ( 'day' , now ( )) - most_r…" at bounding box center [377, 120] width 372 height 64
drag, startPoint x: 234, startPoint y: 125, endPoint x: 182, endPoint y: 125, distance: 51.2
click at [182, 125] on div "where 11 12 13 14 15 16 17 18 19 20 ) select *, round ( extract ( EPOCH FROM da…" at bounding box center [352, 121] width 357 height 58
click at [438, 136] on div ") select *, round ( extract ( EPOCH FROM date_trunc ( 'day' , now ( )) - most_r…" at bounding box center [377, 120] width 372 height 64
type textarea "where round(extract(EPOCH FROM date_trunc('day', now()) - most_recent_record)/3…"
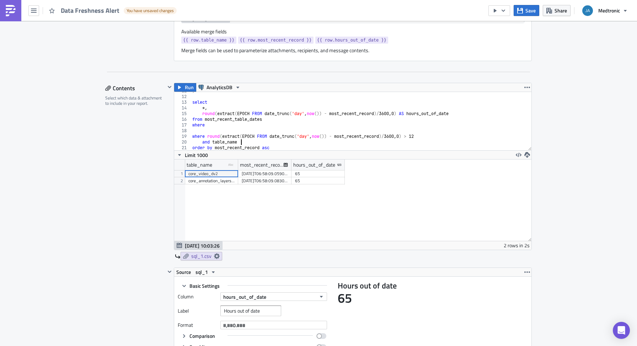
scroll to position [0, 4]
paste textarea "table_name"
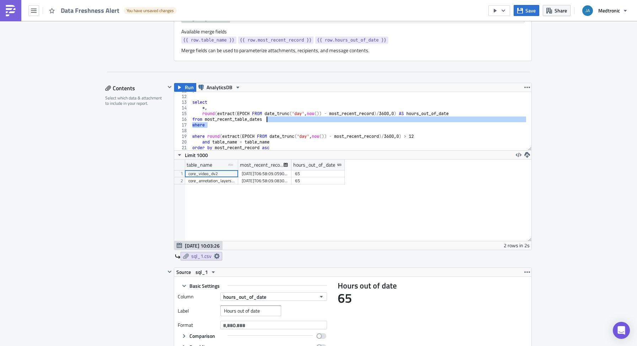
drag, startPoint x: 305, startPoint y: 126, endPoint x: 307, endPoint y: 119, distance: 6.3
click at [307, 119] on div ") select *, round ( extract ( EPOCH FROM date_trunc ( 'day' , now ( )) - most_r…" at bounding box center [377, 120] width 372 height 64
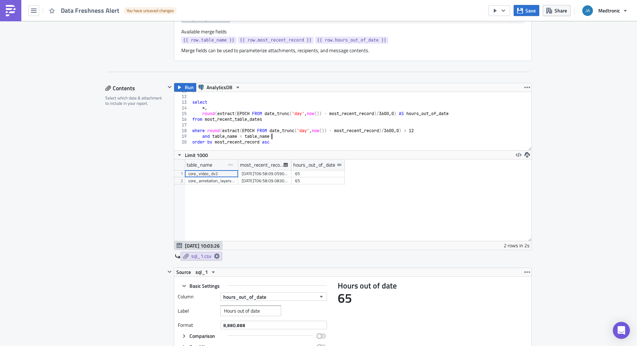
click at [283, 135] on div ") select *, round ( extract ( EPOCH FROM date_trunc ( 'day' , now ( )) - most_r…" at bounding box center [377, 120] width 372 height 64
click at [255, 137] on div ") select *, round ( extract ( EPOCH FROM date_trunc ( 'day' , now ( )) - most_r…" at bounding box center [377, 120] width 372 height 64
type textarea "and table_name = {{ row.table_name }}"
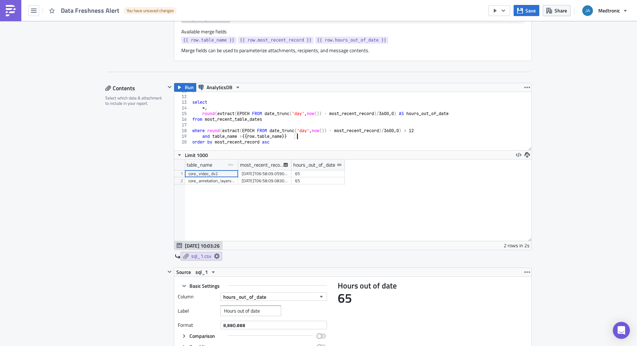
click at [561, 188] on div "Execution Log Edit " Data Freshness Alert " Draft Settings Configure the basics…" at bounding box center [318, 175] width 637 height 1469
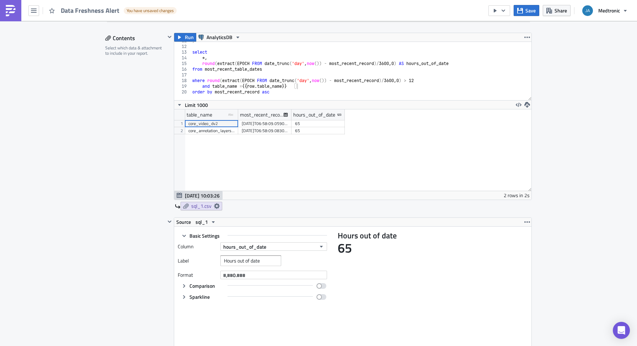
scroll to position [665, 0]
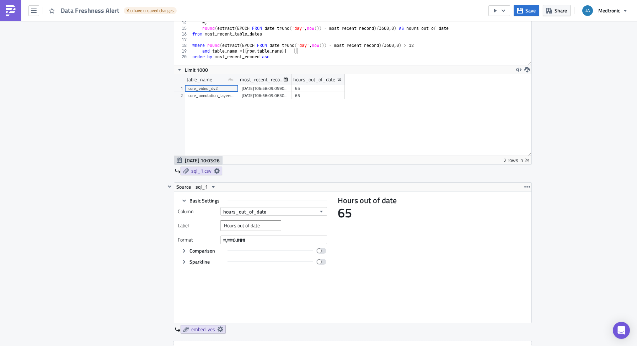
click at [603, 171] on div "Execution Log Edit " Data Freshness Alert " Draft Settings Configure the basics…" at bounding box center [318, 90] width 637 height 1469
drag, startPoint x: 296, startPoint y: 51, endPoint x: 244, endPoint y: 51, distance: 51.9
click at [244, 51] on div ") select *, round ( extract ( EPOCH FROM date_trunc ( 'day' , now ( )) - most_r…" at bounding box center [377, 35] width 372 height 64
click at [267, 225] on input "Hours out of date" at bounding box center [250, 225] width 61 height 11
click at [222, 226] on input "Hours out of date" at bounding box center [250, 225] width 61 height 11
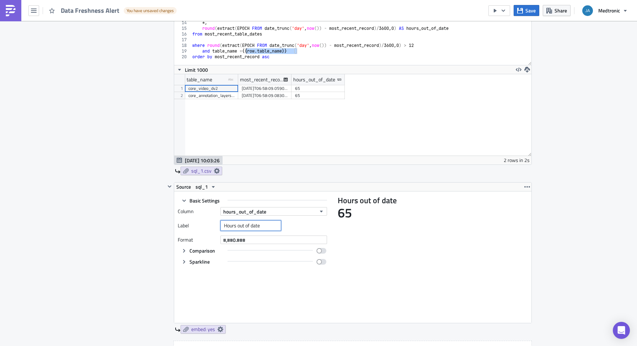
paste input "{{ row.table_name }}"
click at [581, 214] on div "Execution Log Edit " Data Freshness Alert " Draft Settings Configure the basics…" at bounding box center [318, 90] width 637 height 1469
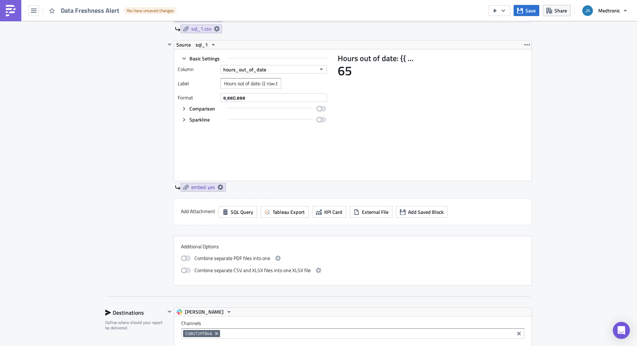
scroll to position [750, 0]
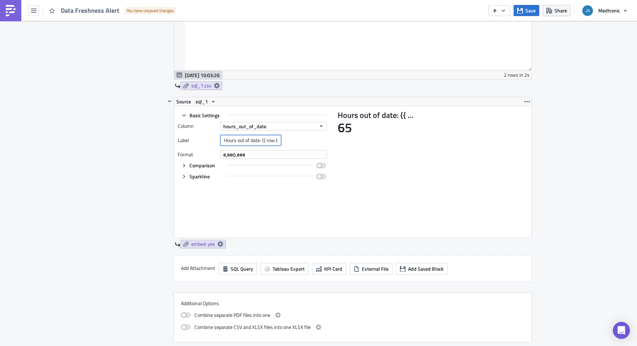
drag, startPoint x: 261, startPoint y: 141, endPoint x: 151, endPoint y: 133, distance: 110.2
click at [151, 133] on div "Contents Select which data & attachment to include in your report. Run Analytic…" at bounding box center [318, 127] width 427 height 431
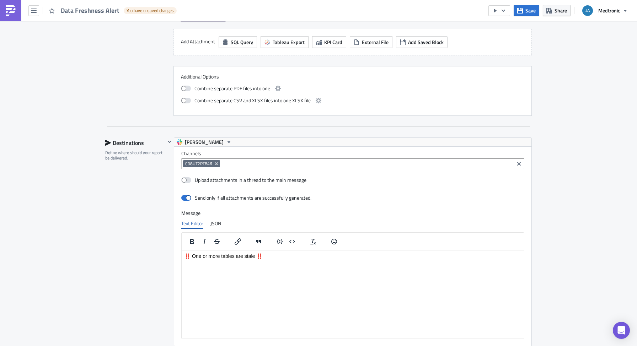
scroll to position [978, 0]
type input "{{ row.table_name }}: hours out of date"
click at [117, 207] on div "Destinations Define where should your report be delivered." at bounding box center [135, 259] width 60 height 244
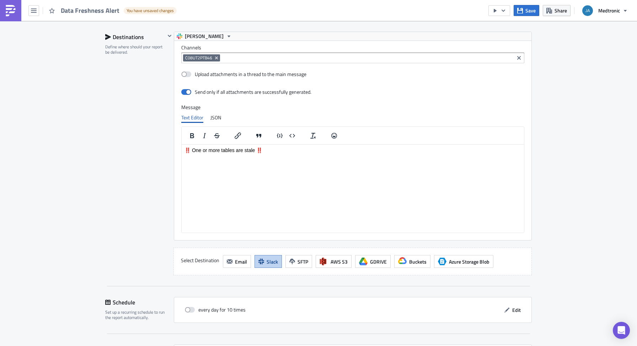
scroll to position [1092, 0]
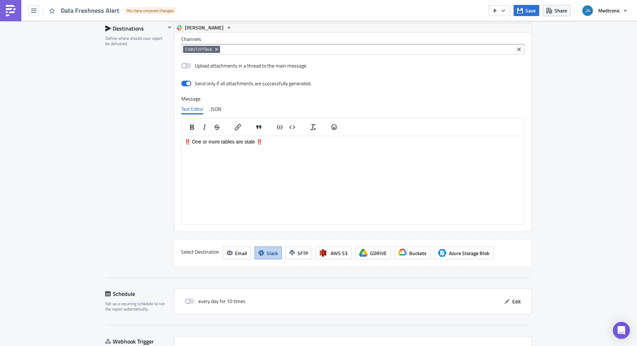
click at [286, 148] on html "‼️ One or more tables are stale ‼️" at bounding box center [353, 141] width 342 height 11
click at [223, 143] on p "‼️ One or more tables are stale ‼️" at bounding box center [353, 142] width 337 height 6
click at [234, 141] on p "‼️ One or more tables are stale ‼️" at bounding box center [353, 142] width 337 height 6
drag, startPoint x: 192, startPoint y: 142, endPoint x: 234, endPoint y: 141, distance: 41.6
click at [234, 141] on p "‼️ One or more tables are stale ‼️" at bounding box center [353, 142] width 337 height 6
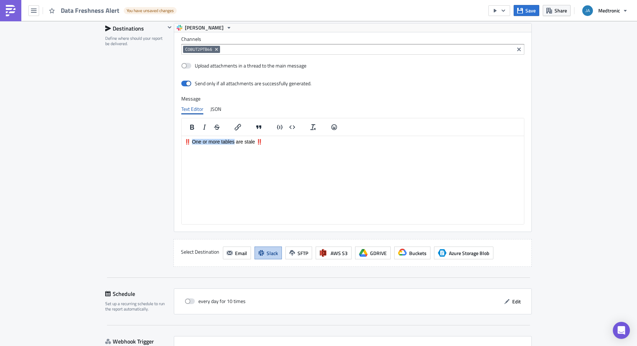
paste body "Rich Text Area. Press ALT-0 for help."
click at [191, 142] on p "‼️ {{ row.table_name }} is {{ row.hours_out_of_date }} ‼️" at bounding box center [353, 142] width 337 height 6
click at [303, 143] on p "‼️ {{ row.table_name }} is {{ row.hours_out_of_date }} ‼️" at bounding box center [353, 142] width 337 height 6
click at [322, 141] on p "‼️ {{ row.table_name }} is {{ row.hours_out_of_date }} hours behind, data may b…" at bounding box center [353, 142] width 337 height 6
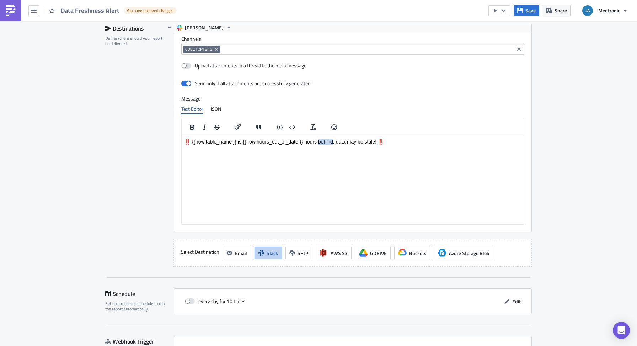
click at [322, 141] on p "‼️ {{ row.table_name }} is {{ row.hours_out_of_date }} hours behind, data may b…" at bounding box center [353, 142] width 337 height 6
click at [382, 144] on p "‼️ {{ row.table_name }} is {{ row.hours_out_of_date }} hours out of date, data …" at bounding box center [353, 142] width 337 height 6
click at [341, 143] on p "‼️ {{ row.table_name }} is {{ row.hours_out_of_date }} hours out of date, data …" at bounding box center [353, 142] width 337 height 6
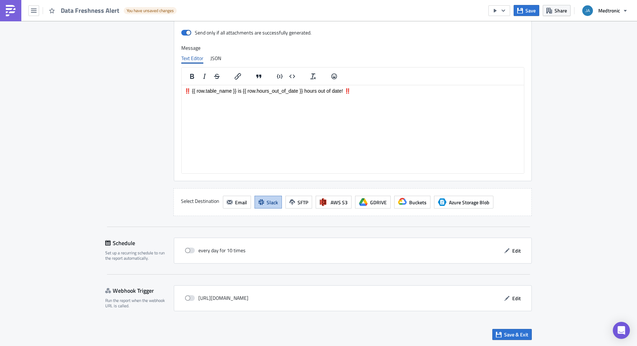
scroll to position [1001, 0]
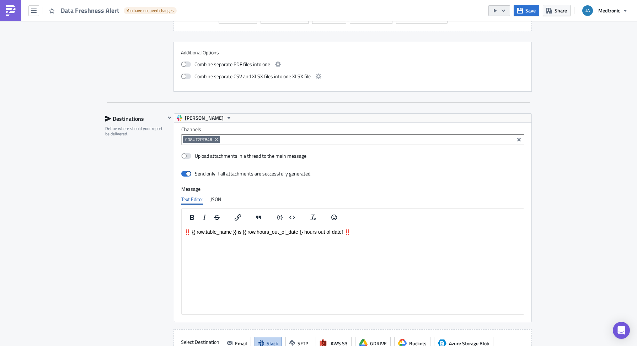
click at [495, 10] on icon "button" at bounding box center [495, 11] width 3 height 4
click at [520, 39] on div "Run Report" at bounding box center [520, 39] width 55 height 7
click at [244, 238] on html "‼️ {{ row.table_name }} is {{ row.hours_out_of_date }} hours out of date! ‼️" at bounding box center [353, 232] width 342 height 11
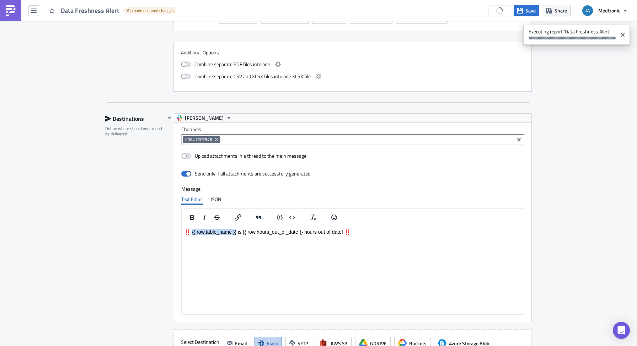
drag, startPoint x: 236, startPoint y: 233, endPoint x: 190, endPoint y: 233, distance: 45.5
click at [190, 233] on p "‼️ {{ row.table_name }} is {{ row.hours_out_of_date }} hours out of date! ‼️" at bounding box center [353, 232] width 337 height 6
click at [281, 238] on html "‼️ {{ row.table_name }} is {{ row.hours_out_of_date }} hours out of date! ‼️" at bounding box center [353, 232] width 342 height 11
click at [306, 233] on p "‼️ {{ row.table_name }} is {{ row.hours_out_of_date }} hours out of date! ‼️" at bounding box center [353, 232] width 337 height 6
click at [307, 234] on p "‼️ {{ row.table_name }} is {{ row.hours_out_of_date }} hours out of date! ‼️" at bounding box center [353, 232] width 337 height 6
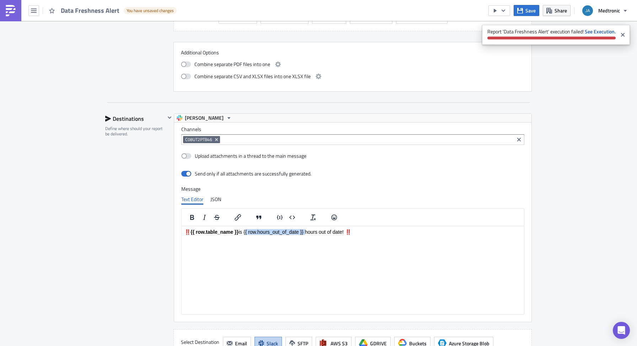
drag, startPoint x: 305, startPoint y: 233, endPoint x: 245, endPoint y: 234, distance: 59.7
click at [245, 234] on p "‼️ {{ row.table_name }} is {{ row.hours_out_of_date }} hours out of date! ‼️" at bounding box center [353, 232] width 337 height 6
click at [600, 31] on strong "See Execution." at bounding box center [600, 31] width 31 height 7
click at [527, 13] on span "Save" at bounding box center [531, 10] width 10 height 7
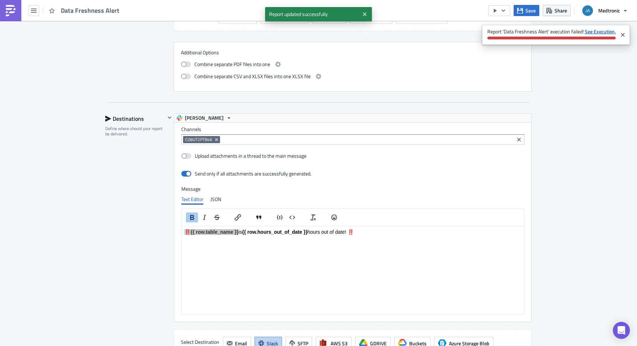
click at [601, 32] on strong "See Execution." at bounding box center [600, 31] width 31 height 7
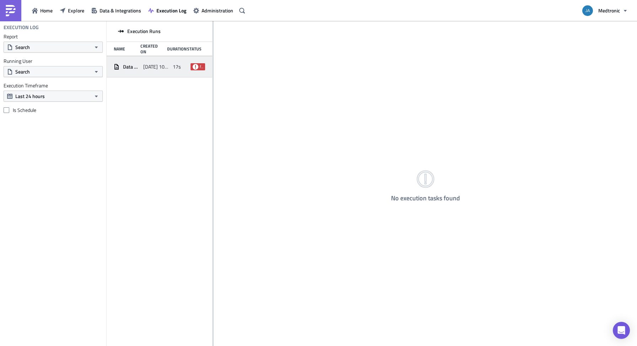
click at [151, 69] on span "[DATE] 10:13" at bounding box center [156, 67] width 26 height 6
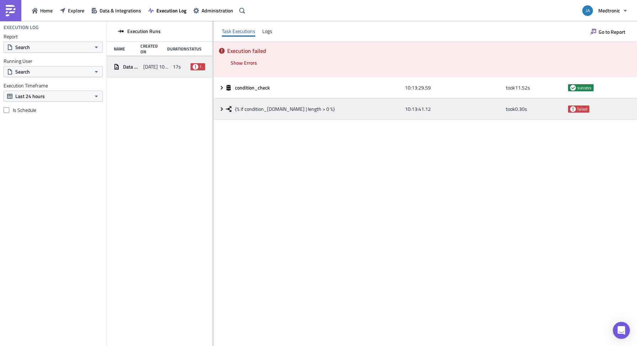
click at [221, 110] on icon at bounding box center [222, 109] width 6 height 6
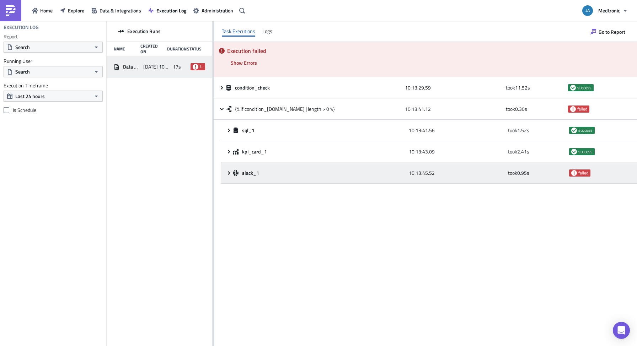
click at [227, 173] on icon at bounding box center [229, 173] width 6 height 6
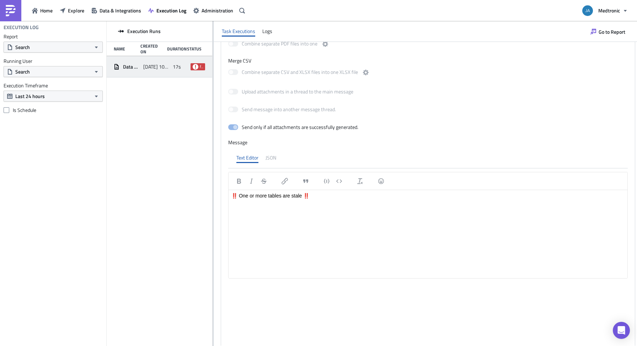
scroll to position [85, 0]
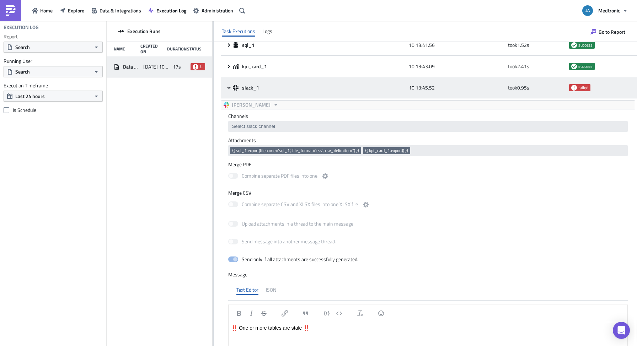
click at [581, 89] on span "failed" at bounding box center [584, 88] width 10 height 6
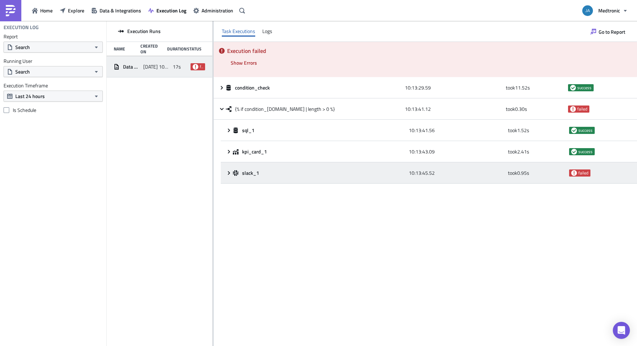
scroll to position [0, 0]
click at [579, 173] on span "failed" at bounding box center [584, 173] width 10 height 6
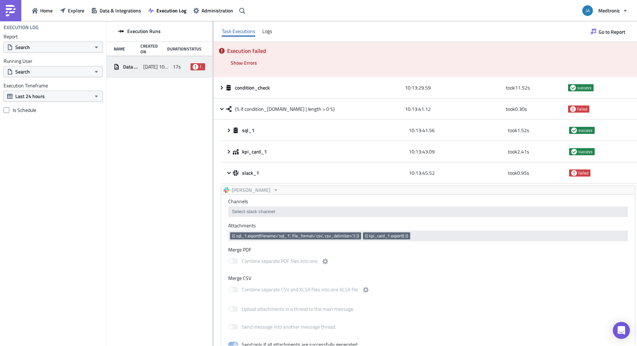
click at [389, 236] on span "{{ kpi_card_1.export() }}" at bounding box center [386, 236] width 43 height 6
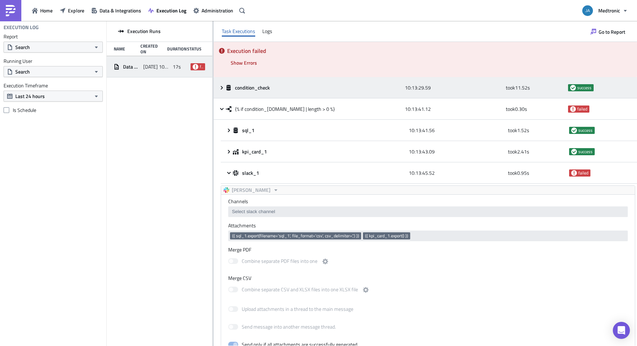
click at [220, 90] on icon at bounding box center [222, 88] width 6 height 6
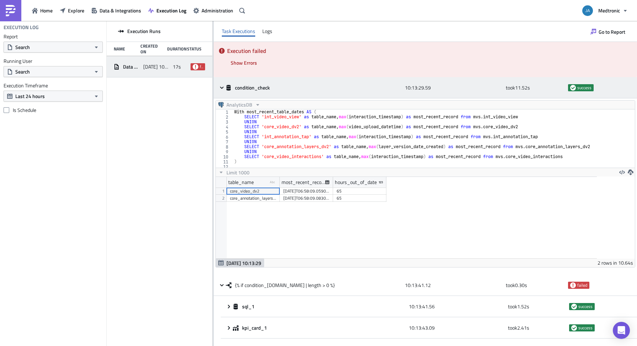
scroll to position [81, 381]
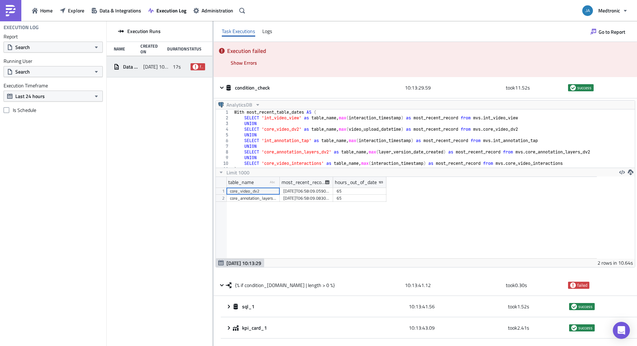
click at [163, 135] on div "Execution Runs Name Created On Duration Status Data Freshness Alert 2025-09-02 …" at bounding box center [160, 184] width 106 height 326
click at [71, 15] on button "Explore" at bounding box center [72, 10] width 32 height 11
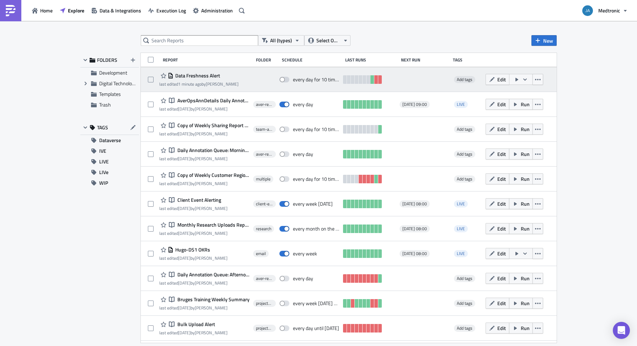
click at [198, 75] on span "Data Freshness Alert" at bounding box center [197, 76] width 47 height 6
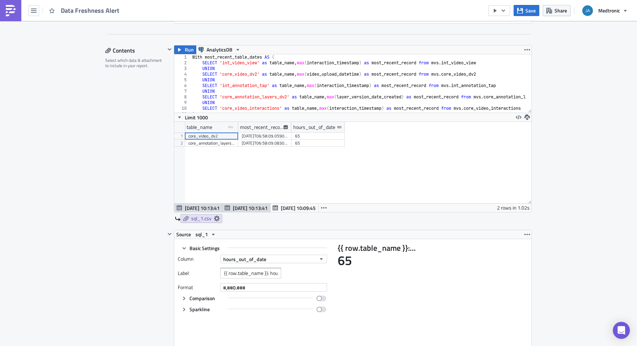
scroll to position [626, 0]
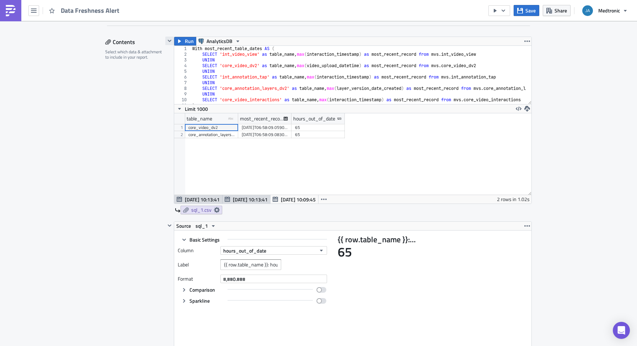
click at [167, 42] on icon "button" at bounding box center [170, 41] width 6 height 6
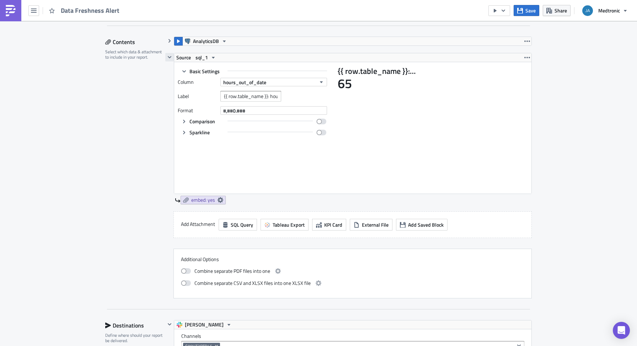
click at [167, 55] on icon "button" at bounding box center [170, 57] width 6 height 6
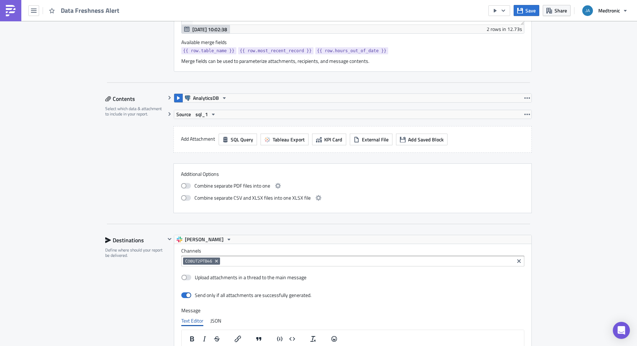
scroll to position [569, 0]
click at [167, 115] on icon "button" at bounding box center [170, 114] width 6 height 6
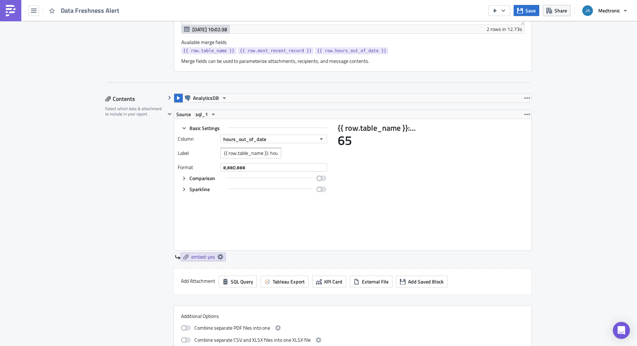
click at [218, 262] on div "Source sql_1 Basic Settings Column hours_out_of_date Label {{ row.table_name }}…" at bounding box center [348, 189] width 367 height 159
click at [218, 258] on icon at bounding box center [221, 257] width 6 height 6
click at [162, 287] on label "Embed KPI Card image in email body" at bounding box center [155, 286] width 121 height 6
click at [101, 287] on input "Embed KPI Card image in email body" at bounding box center [99, 286] width 5 height 5
checkbox input "false"
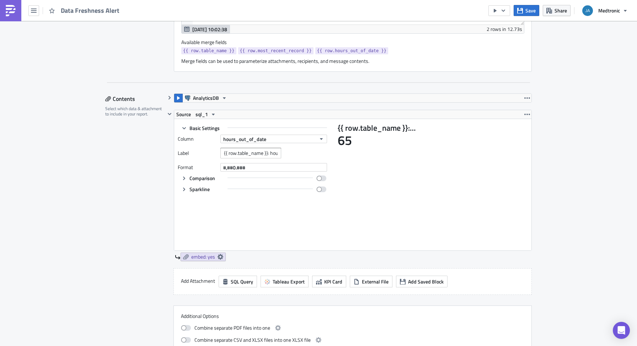
click at [140, 206] on div "Contents Select which data & attachment to include in your report." at bounding box center [135, 225] width 60 height 262
click at [168, 99] on icon "button" at bounding box center [170, 98] width 6 height 6
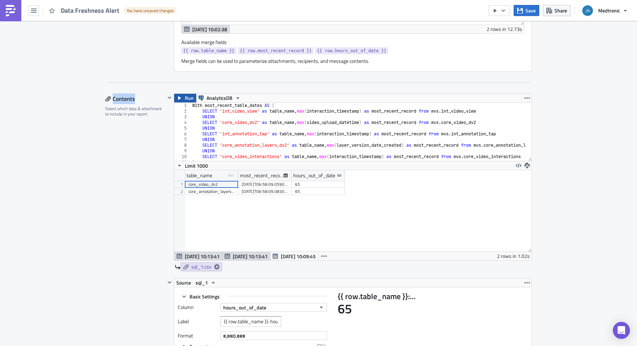
drag, startPoint x: 119, startPoint y: 101, endPoint x: 172, endPoint y: 98, distance: 52.7
click at [112, 101] on div "Contents" at bounding box center [135, 99] width 60 height 11
click at [168, 99] on icon "button" at bounding box center [170, 98] width 4 height 2
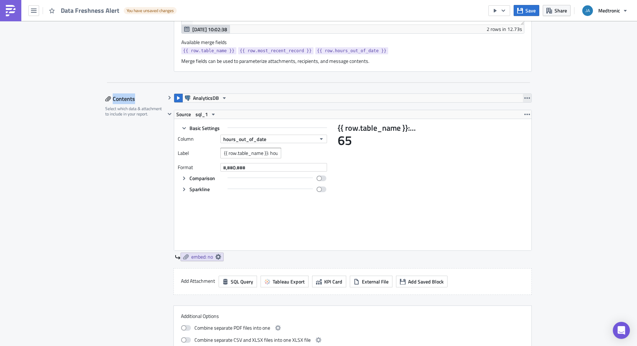
click at [524, 97] on icon "button" at bounding box center [527, 98] width 6 height 6
click at [522, 139] on div "Remove" at bounding box center [528, 140] width 47 height 7
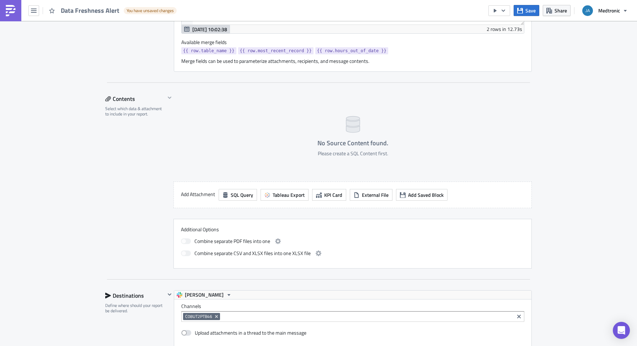
click at [512, 142] on div "No Source Content found. Please create a SQL Content first." at bounding box center [353, 134] width 358 height 81
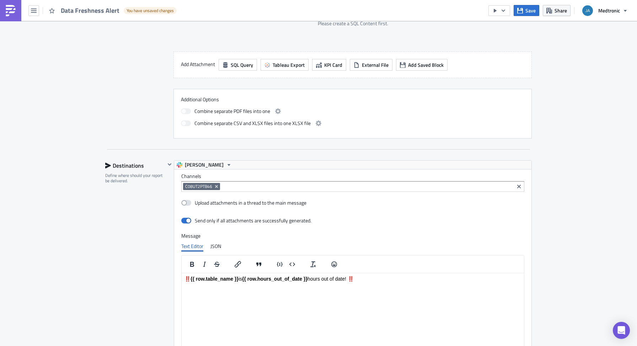
scroll to position [711, 0]
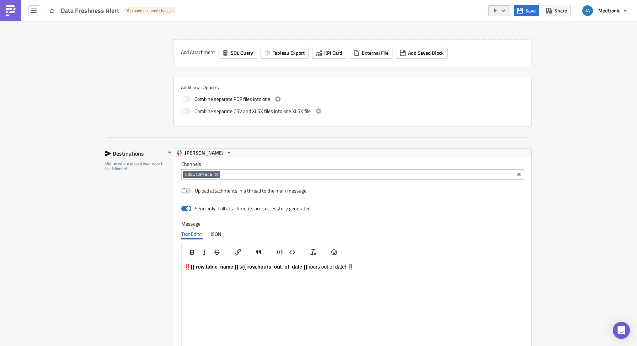
click at [498, 11] on button "button" at bounding box center [500, 10] width 22 height 11
click at [503, 36] on div "Run Report" at bounding box center [520, 39] width 55 height 7
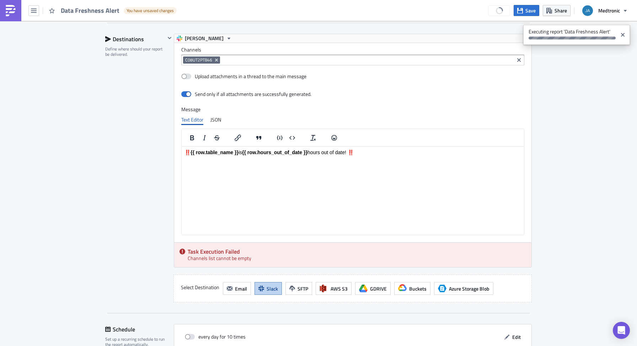
scroll to position [797, 0]
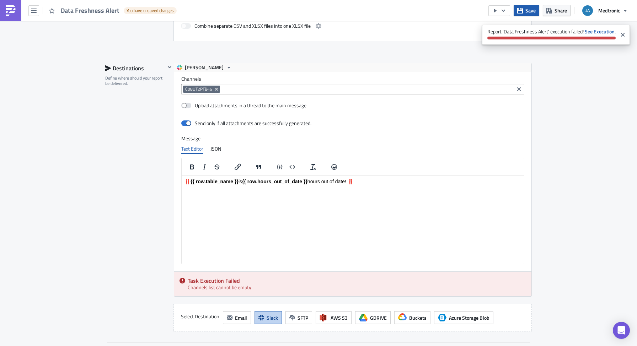
click at [524, 11] on button "Save" at bounding box center [527, 10] width 26 height 11
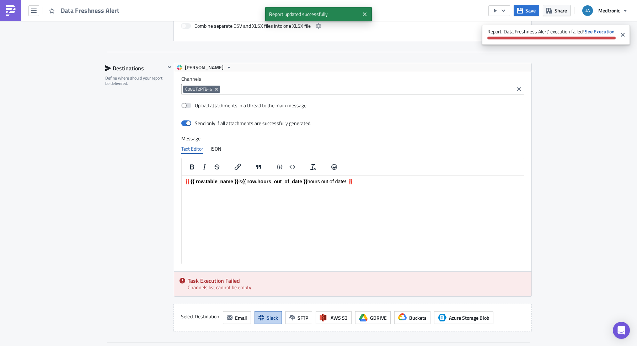
click at [589, 30] on strong "See Execution." at bounding box center [600, 31] width 31 height 7
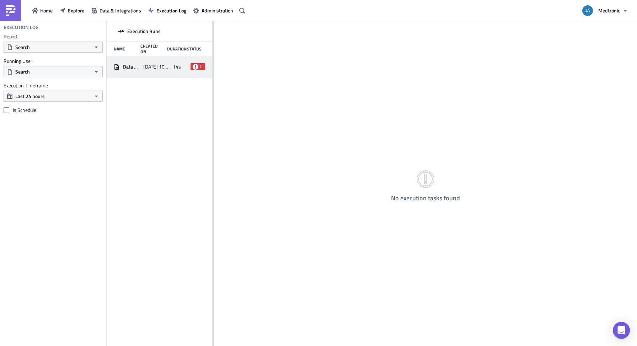
click at [173, 73] on div "14s" at bounding box center [180, 66] width 15 height 13
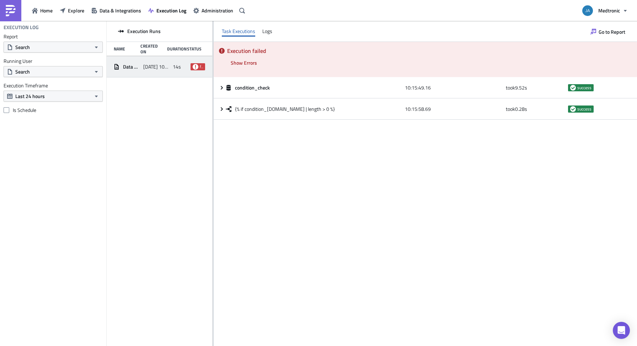
click at [265, 61] on div "Execution failed Show Errors [DATE] 10:16:02.84 FAIL signal raised: FAIL('Query…" at bounding box center [426, 59] width 424 height 35
click at [246, 62] on span "Show Errors" at bounding box center [244, 62] width 26 height 7
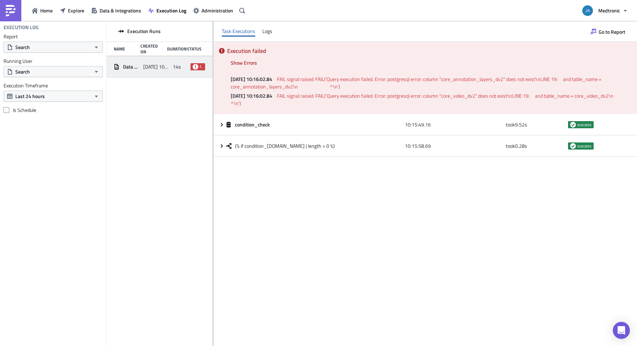
click at [478, 81] on span "FAIL signal raised: FAIL('Query execution failed. Error: postgresql error: colu…" at bounding box center [417, 82] width 372 height 15
click at [472, 97] on span "FAIL signal raised: FAIL('Query execution failed. Error: postgresql error: colu…" at bounding box center [438, 99] width 415 height 15
click at [145, 159] on div "Execution Runs Name Created On Duration Status Data Freshness Alert 2025-09-02 …" at bounding box center [160, 184] width 106 height 326
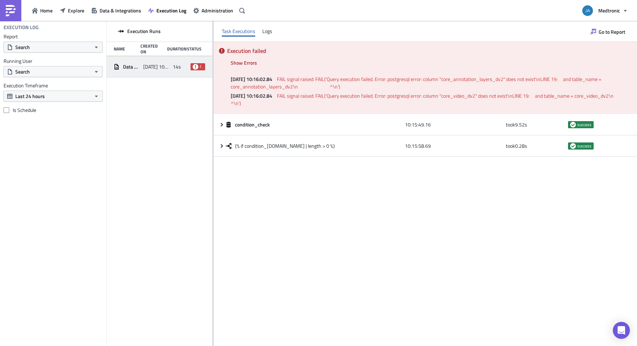
click at [160, 145] on div "Execution Runs Name Created On Duration Status Data Freshness Alert 2025-09-02 …" at bounding box center [160, 184] width 106 height 326
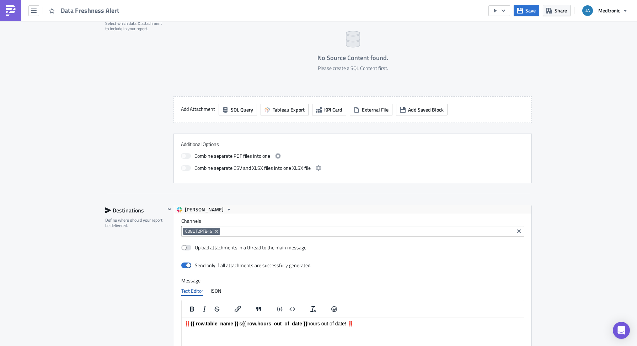
scroll to position [711, 0]
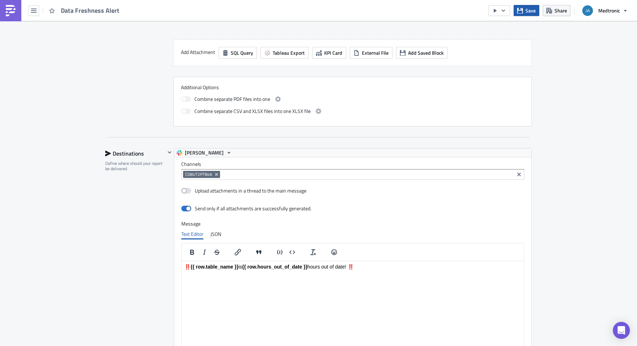
click at [519, 11] on icon "button" at bounding box center [520, 11] width 6 height 6
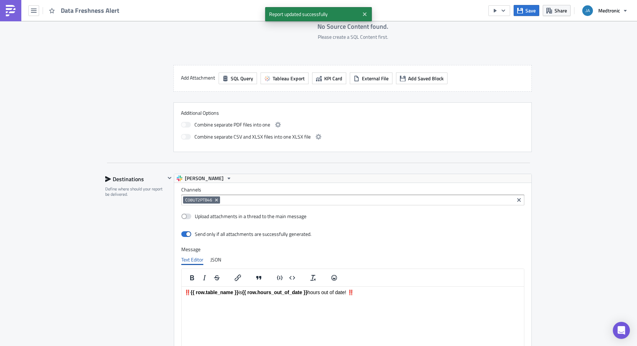
scroll to position [540, 0]
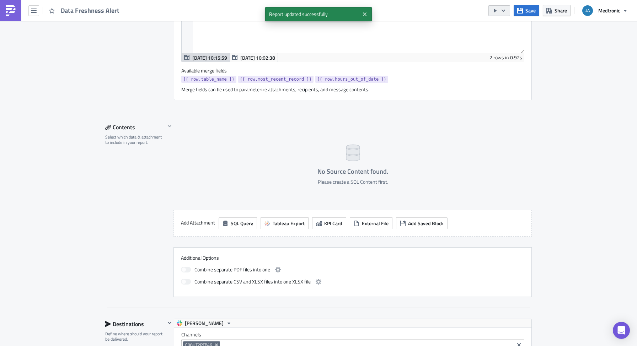
click at [498, 10] on icon "button" at bounding box center [495, 11] width 6 height 6
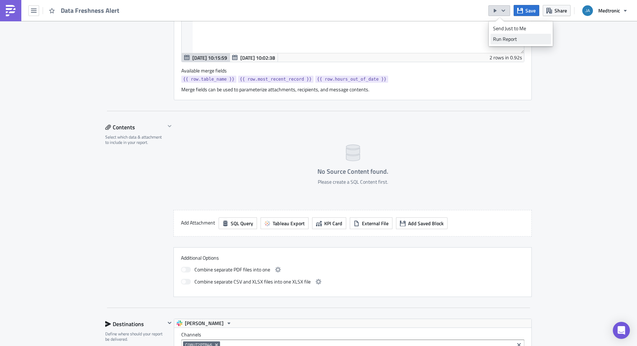
click at [507, 39] on div "Run Report" at bounding box center [520, 39] width 55 height 7
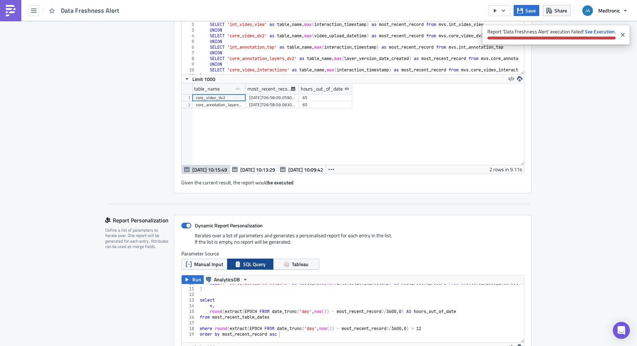
scroll to position [171, 0]
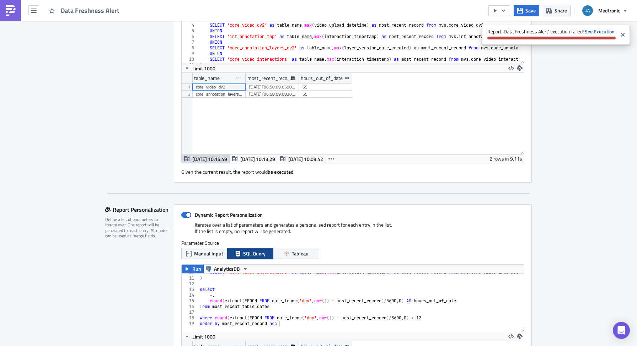
click at [599, 31] on strong "See Execution." at bounding box center [600, 31] width 31 height 7
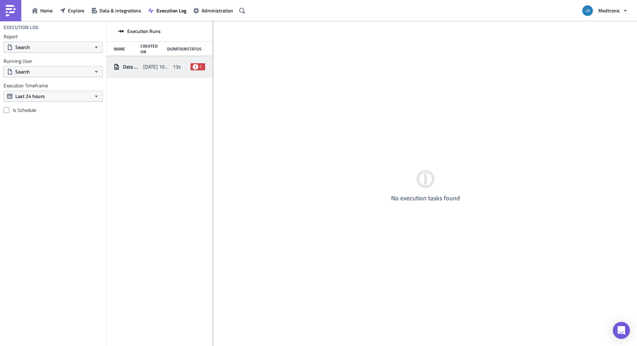
click at [197, 67] on icon at bounding box center [196, 67] width 6 height 6
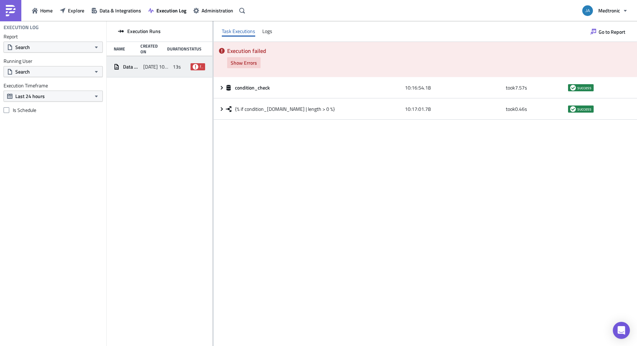
click at [247, 66] on span "Show Errors" at bounding box center [244, 62] width 26 height 7
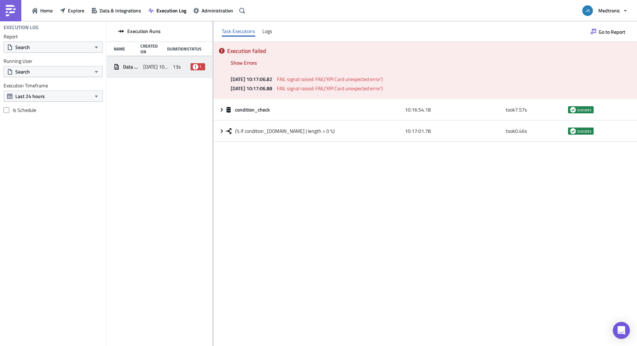
click at [375, 79] on span "FAIL signal raised: FAIL('KPI Card unexpected error')" at bounding box center [330, 78] width 106 height 7
click at [167, 128] on div "Execution Runs Name Created On Duration Status Data Freshness Alert [DATE] 10:1…" at bounding box center [160, 184] width 106 height 326
click at [599, 34] on span "Go to Report" at bounding box center [612, 31] width 27 height 7
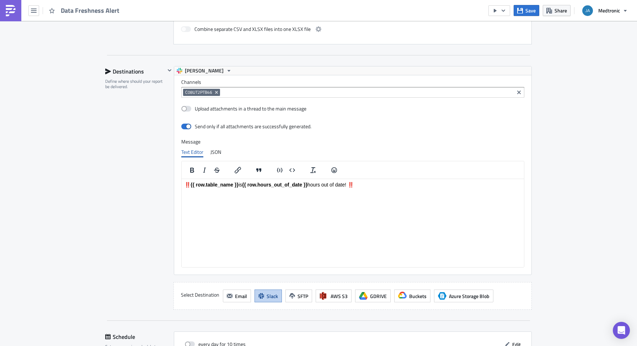
scroll to position [825, 0]
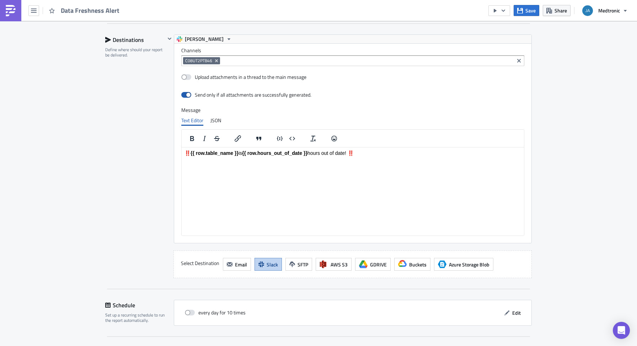
click at [183, 96] on span at bounding box center [186, 95] width 10 height 6
click at [183, 96] on input "checkbox" at bounding box center [185, 95] width 5 height 5
checkbox input "false"
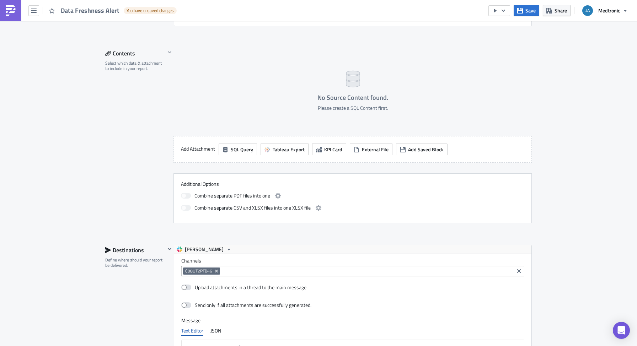
scroll to position [604, 0]
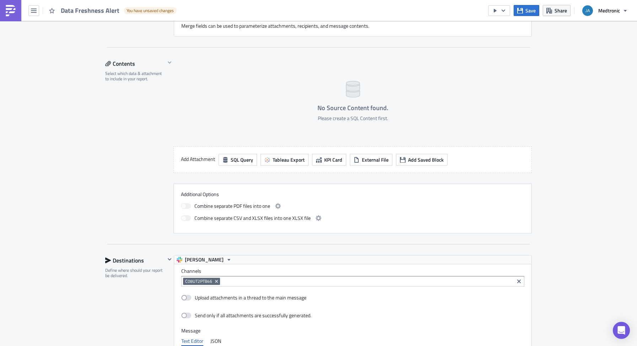
click at [223, 107] on div "No Source Content found. Please create a SQL Content first." at bounding box center [353, 98] width 358 height 81
click at [271, 115] on div "No Source Content found. Please create a SQL Content first." at bounding box center [353, 98] width 358 height 81
click at [183, 209] on span at bounding box center [186, 206] width 10 height 6
click at [333, 161] on span "KPI Card" at bounding box center [333, 159] width 18 height 7
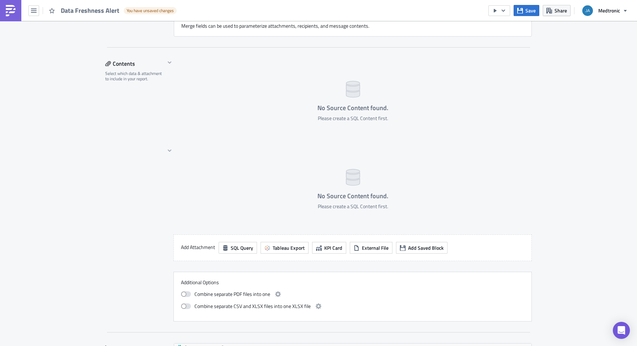
click at [217, 145] on div "No Source Content found. Please create a SQL Content first." at bounding box center [348, 102] width 367 height 88
drag, startPoint x: 191, startPoint y: 159, endPoint x: 163, endPoint y: 152, distance: 29.2
click at [178, 151] on div "No Source Content found. Please create a SQL Content first." at bounding box center [353, 187] width 358 height 81
drag, startPoint x: 287, startPoint y: 158, endPoint x: 348, endPoint y: 174, distance: 63.3
click at [287, 158] on div "No Source Content found. Please create a SQL Content first." at bounding box center [353, 187] width 358 height 81
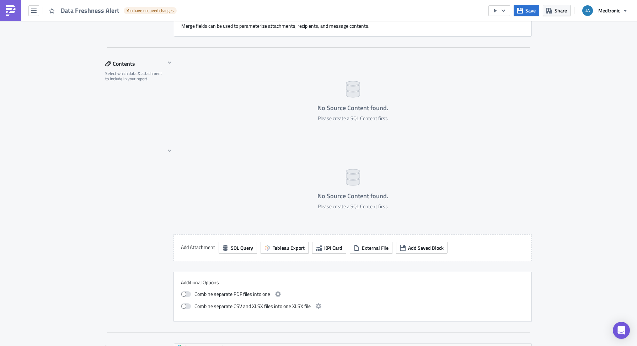
click at [376, 193] on h4 "No Source Content found." at bounding box center [353, 196] width 71 height 7
click at [342, 194] on h4 "No Source Content found." at bounding box center [353, 196] width 71 height 7
click at [357, 159] on div "No Source Content found. Please create a SQL Content first." at bounding box center [353, 187] width 358 height 81
click at [356, 114] on div "No Source Content found. Please create a SQL Content first." at bounding box center [353, 113] width 71 height 17
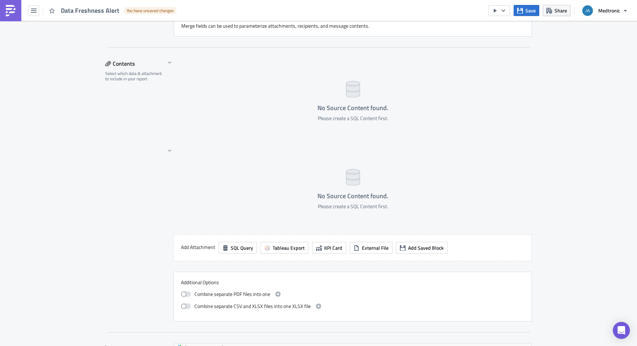
click at [351, 94] on icon at bounding box center [353, 89] width 14 height 16
click at [244, 254] on button "SQL Query" at bounding box center [238, 248] width 38 height 12
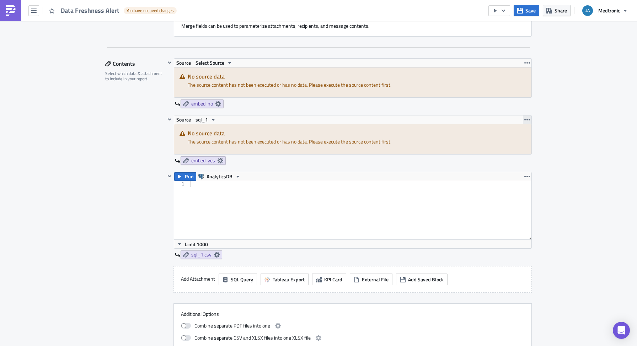
click at [524, 119] on icon "button" at bounding box center [527, 120] width 6 height 6
click at [517, 148] on div "Remove" at bounding box center [528, 151] width 47 height 7
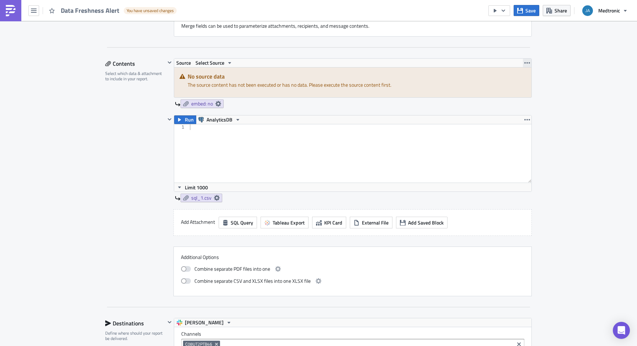
click at [525, 63] on icon "button" at bounding box center [527, 62] width 6 height 1
click at [513, 97] on div "Remove" at bounding box center [528, 94] width 47 height 7
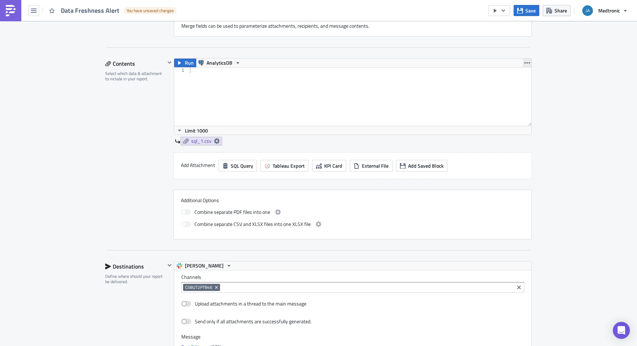
click at [526, 63] on icon "button" at bounding box center [527, 63] width 6 height 6
click at [511, 102] on div "Remove" at bounding box center [528, 105] width 47 height 7
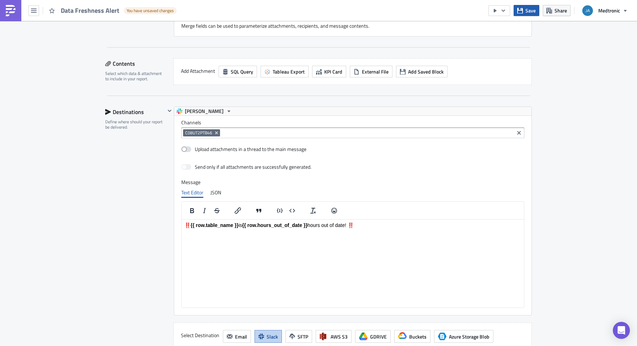
click at [525, 12] on button "Save" at bounding box center [527, 10] width 26 height 11
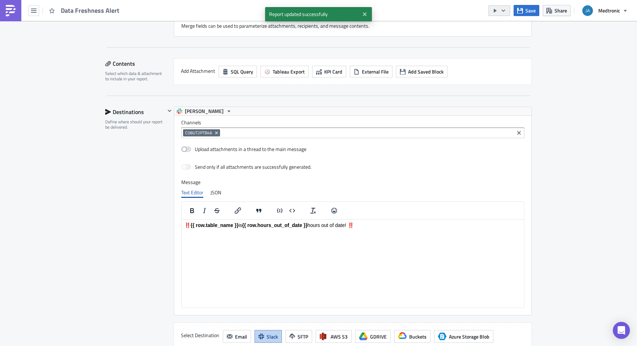
click at [497, 14] on button "button" at bounding box center [500, 10] width 22 height 11
click at [500, 38] on div "Run Report" at bounding box center [520, 39] width 55 height 7
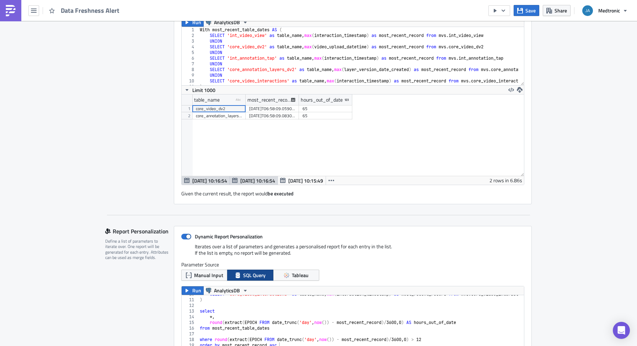
scroll to position [0, 0]
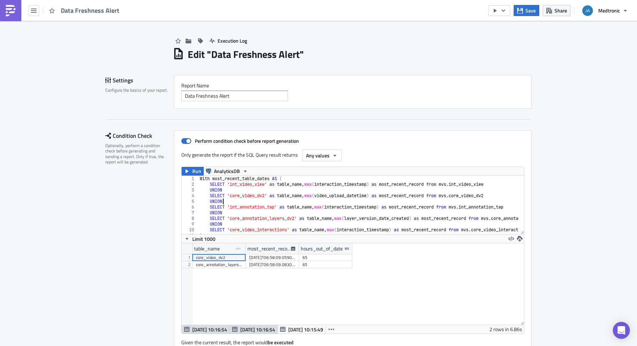
click at [245, 199] on div "With most_recent_table_dates AS ( SELECT 'int_video_view' as table_name , max (…" at bounding box center [384, 208] width 372 height 64
click at [247, 197] on div "With most_recent_table_dates AS ( SELECT 'int_video_view' as table_name , max (…" at bounding box center [384, 208] width 372 height 64
click at [448, 196] on div "With most_recent_table_dates AS ( SELECT 'int_video_view' as table_name , max (…" at bounding box center [384, 208] width 372 height 64
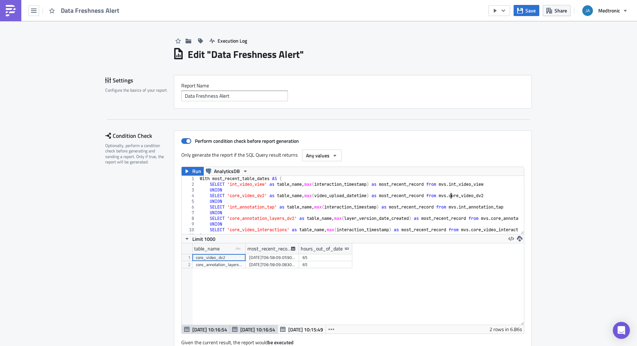
click at [448, 196] on div "With most_recent_table_dates AS ( SELECT 'int_video_view' as table_name , max (…" at bounding box center [384, 208] width 372 height 64
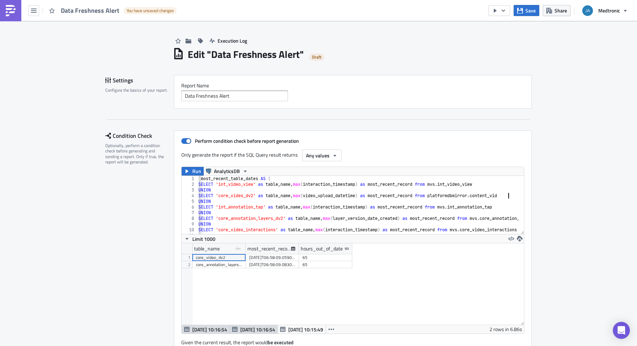
scroll to position [0, 27]
click at [240, 198] on div "With most_recent_table_dates AS ( SELECT 'int_video_view' as table_name , max (…" at bounding box center [373, 208] width 372 height 64
click at [324, 196] on div "With most_recent_table_dates AS ( SELECT 'int_video_view' as table_name , max (…" at bounding box center [373, 208] width 372 height 64
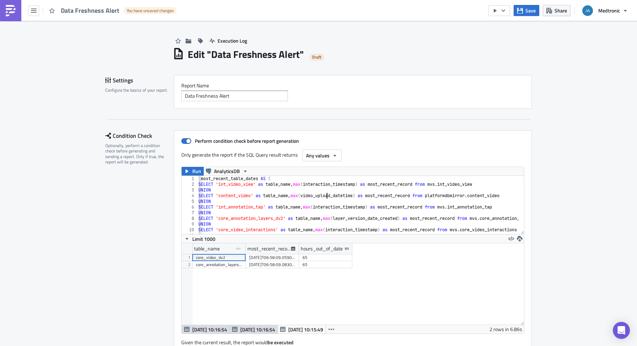
click at [324, 196] on div "With most_recent_table_dates AS ( SELECT 'int_video_view' as table_name , max (…" at bounding box center [373, 208] width 372 height 64
click at [255, 220] on div "With most_recent_table_dates AS ( SELECT 'int_video_view' as table_name , max (…" at bounding box center [373, 208] width 372 height 64
type textarea "SELECT 'core_video_dv2' as table_name, max(video_upload_datetime) as most_recen…"
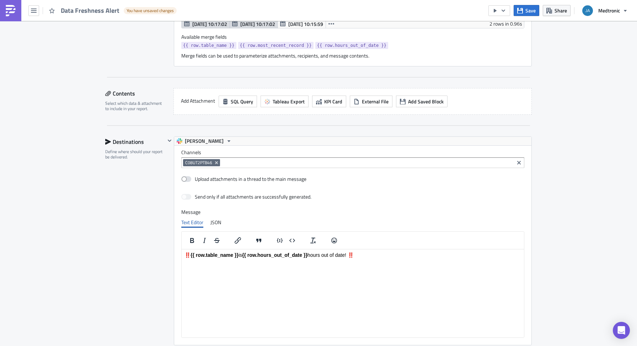
scroll to position [484, 0]
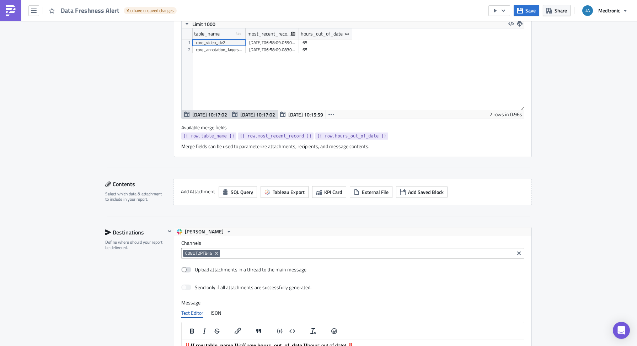
click at [552, 255] on div "Execution Log Edit " Data Freshness Alert " Draft Settings Configure the basics…" at bounding box center [318, 69] width 637 height 1065
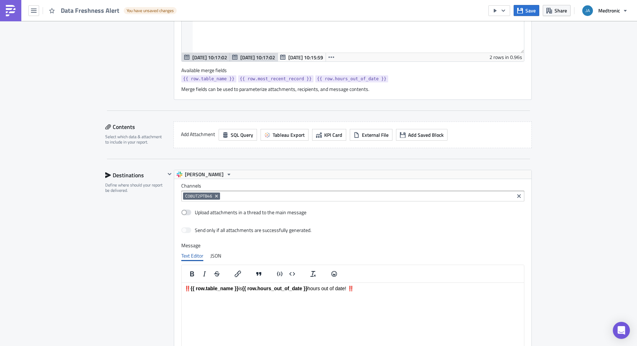
scroll to position [540, 0]
click at [214, 197] on icon "Remove Tag" at bounding box center [217, 197] width 6 height 6
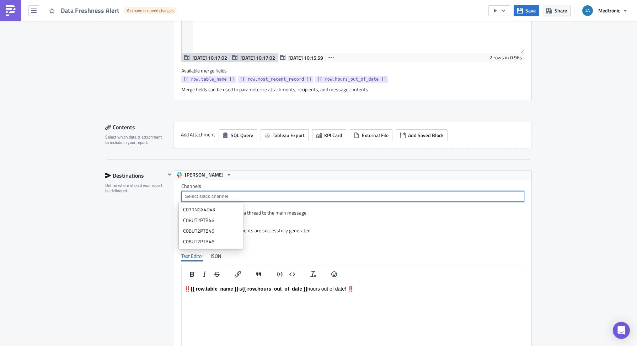
click at [223, 197] on input at bounding box center [352, 196] width 339 height 7
paste input "C072ZKV0U48"
type input "C072ZKV0U48"
click at [221, 210] on div "Add "C072ZKV0U48"" at bounding box center [214, 209] width 47 height 7
click at [143, 229] on div "Destinations Define where should your report be delivered." at bounding box center [135, 292] width 60 height 244
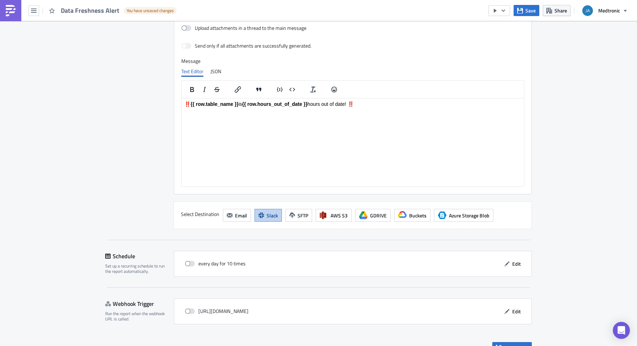
scroll to position [740, 0]
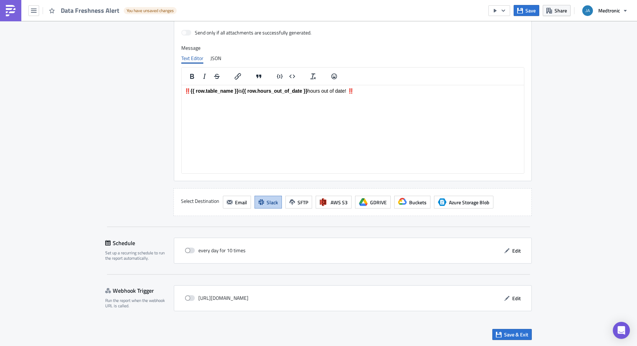
click at [129, 170] on div "Destinations Define where should your report be delivered." at bounding box center [135, 94] width 60 height 244
click at [189, 251] on span at bounding box center [190, 251] width 10 height 6
click at [189, 251] on input "checkbox" at bounding box center [188, 251] width 5 height 5
checkbox input "true"
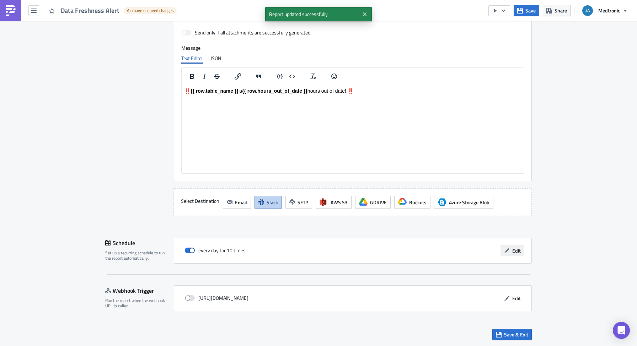
click at [509, 252] on button "Edit" at bounding box center [513, 250] width 24 height 11
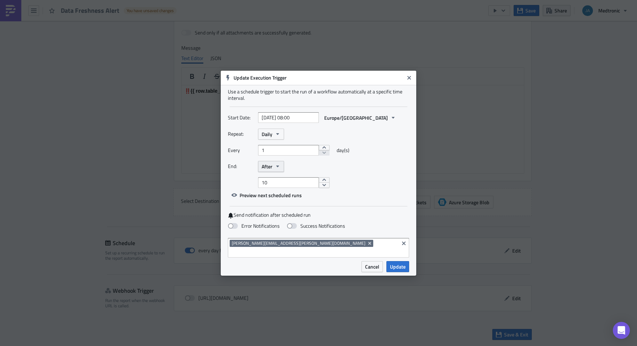
click at [278, 169] on icon "button" at bounding box center [278, 167] width 6 height 6
click at [274, 183] on div "Never" at bounding box center [291, 179] width 59 height 7
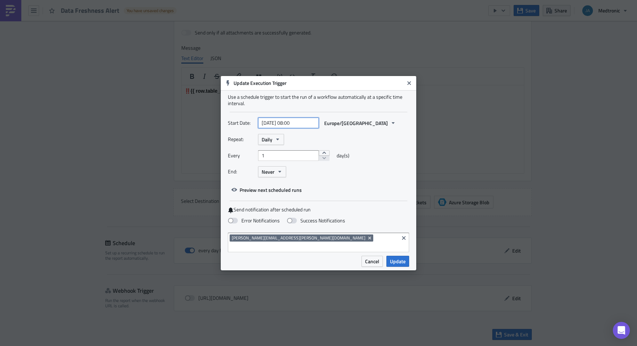
select select "8"
select select "2025"
click at [307, 126] on input "2025-09-02 08:00" at bounding box center [288, 123] width 61 height 11
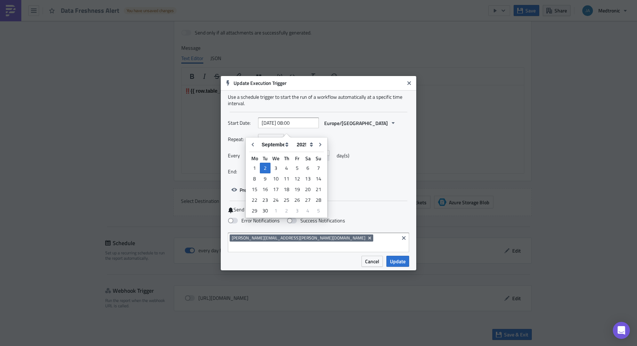
click at [324, 113] on div "Use a schedule trigger to start the run of a workflow automatically at a specif…" at bounding box center [319, 173] width 196 height 166
click at [250, 224] on label "Error Notifications" at bounding box center [254, 221] width 52 height 6
click at [6, 6] on input "Error Notifications" at bounding box center [3, 3] width 5 height 5
checkbox input "true"
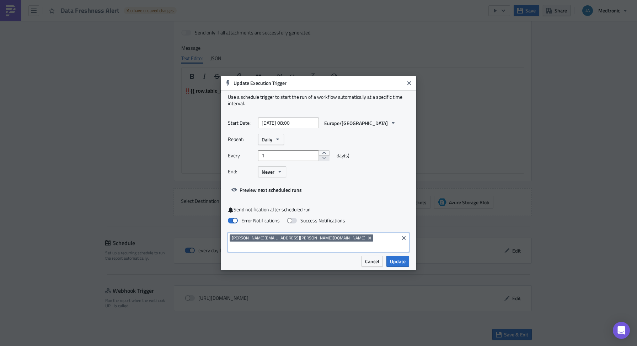
click at [332, 244] on input at bounding box center [313, 247] width 167 height 7
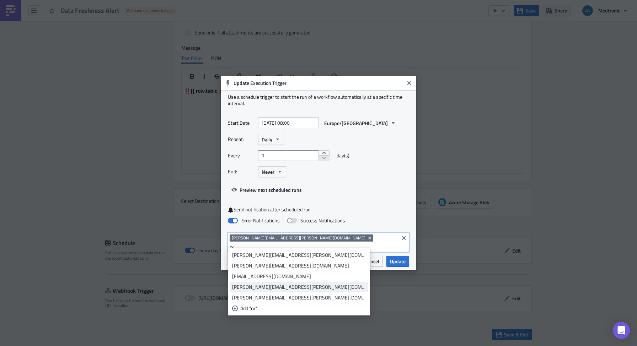
type input "ry"
click at [268, 288] on div "ryan.s.measor@medtronic.com" at bounding box center [299, 287] width 134 height 7
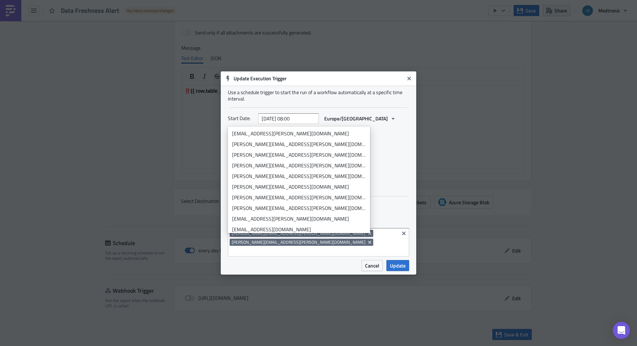
click at [339, 251] on div "james.walmsley@medtronic.com ryan.s.measor@medtronic.com" at bounding box center [313, 243] width 167 height 27
click at [367, 240] on icon "Remove Tag" at bounding box center [370, 243] width 6 height 6
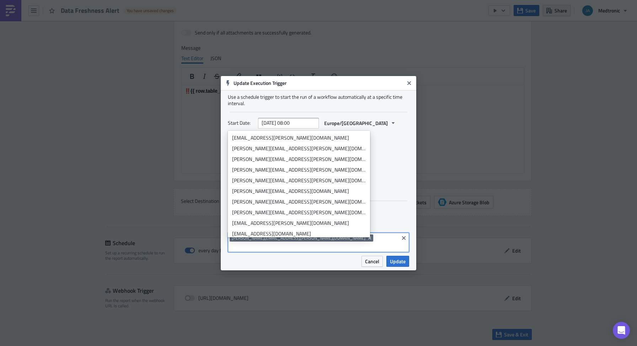
click at [372, 225] on div "Error Notifications Success Notifications" at bounding box center [318, 221] width 181 height 12
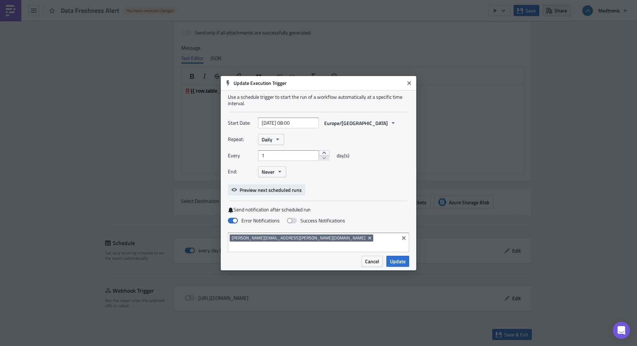
click at [277, 194] on span "Preview next scheduled runs" at bounding box center [271, 189] width 62 height 7
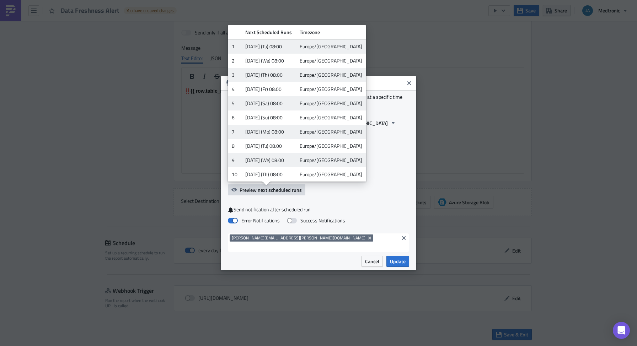
click at [344, 201] on div "Use a schedule trigger to start the run of a workflow automatically at a specif…" at bounding box center [319, 173] width 196 height 166
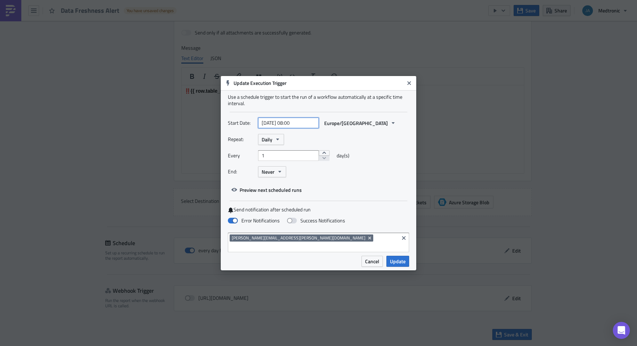
click at [304, 128] on input "2025-09-02 08:00" at bounding box center [288, 123] width 61 height 11
select select "8"
select select "2025"
click at [402, 259] on span "Update" at bounding box center [398, 261] width 16 height 7
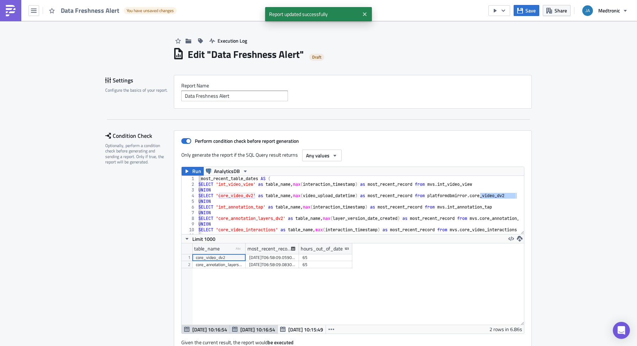
scroll to position [0, 0]
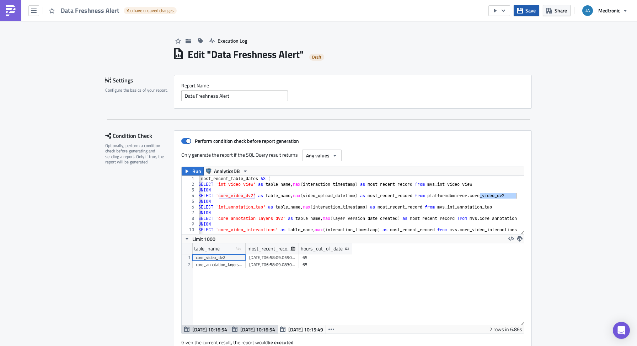
click at [524, 13] on button "Save" at bounding box center [527, 10] width 26 height 11
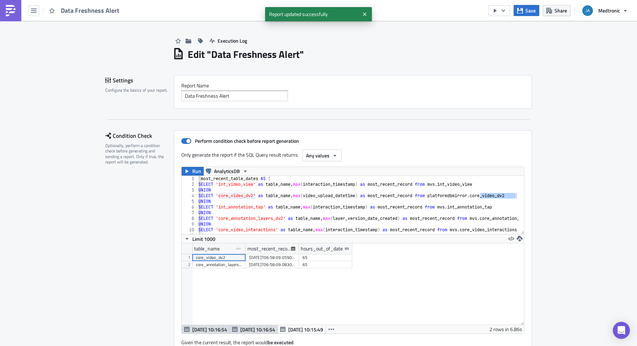
click at [495, 15] on button "button" at bounding box center [500, 10] width 22 height 11
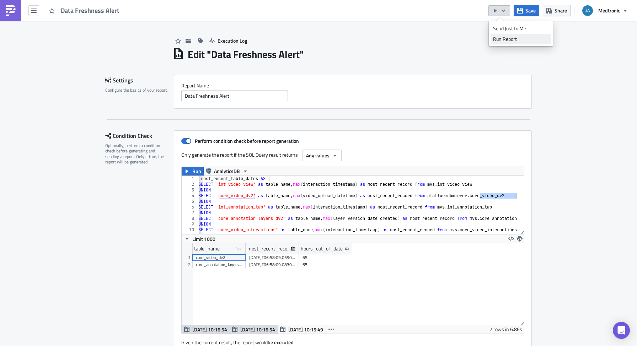
click at [501, 36] on div "Run Report" at bounding box center [520, 39] width 55 height 7
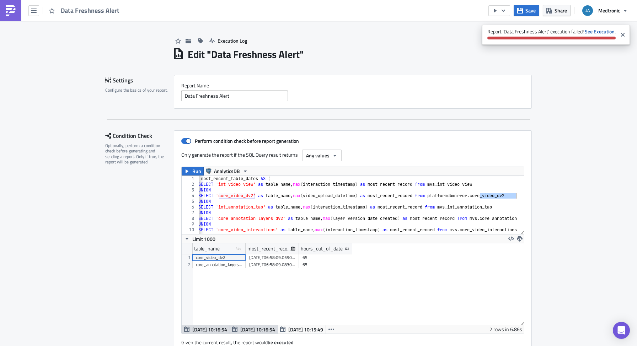
click at [593, 32] on strong "See Execution." at bounding box center [600, 31] width 31 height 7
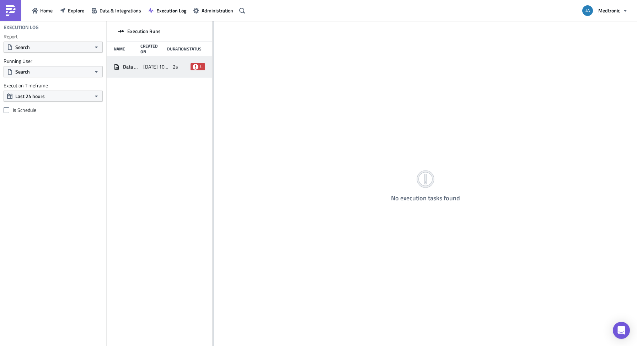
click at [189, 70] on div "Data Freshness Alert [DATE] 10:22 2s failed" at bounding box center [160, 66] width 106 height 21
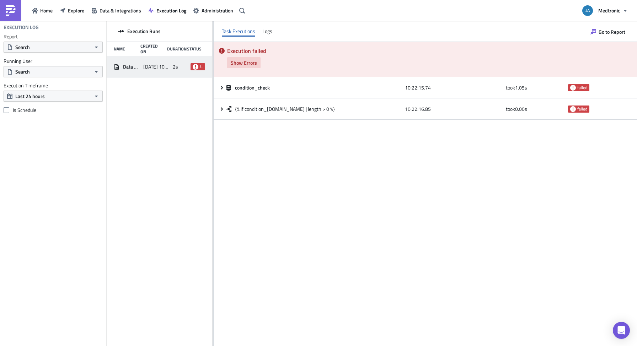
click at [230, 63] on button "Show Errors" at bounding box center [243, 62] width 33 height 11
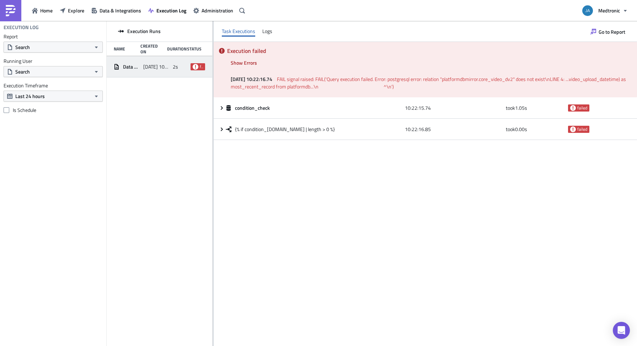
click at [497, 80] on span "FAIL signal raised: FAIL('Query execution failed. Error: postgresql error: rela…" at bounding box center [429, 82] width 396 height 15
click at [160, 209] on div "Execution Runs Name Created On Duration Status Data Freshness Alert [DATE] 10:2…" at bounding box center [160, 184] width 106 height 326
click at [599, 29] on span "Go to Report" at bounding box center [612, 31] width 27 height 7
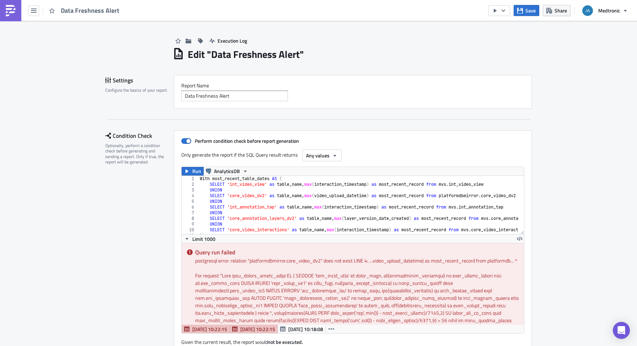
scroll to position [81, 342]
click at [361, 195] on div "With most_recent_table_dates AS ( SELECT 'int_video_view' as table_name , max (…" at bounding box center [384, 208] width 372 height 64
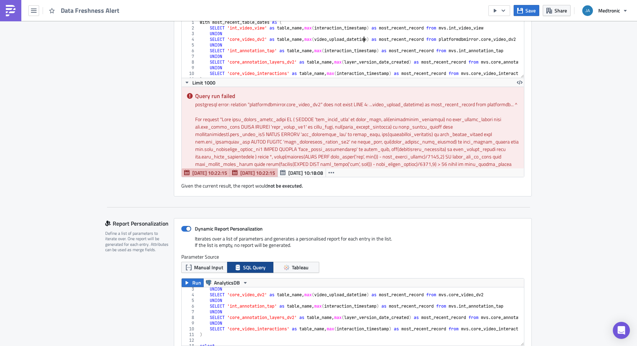
scroll to position [114, 0]
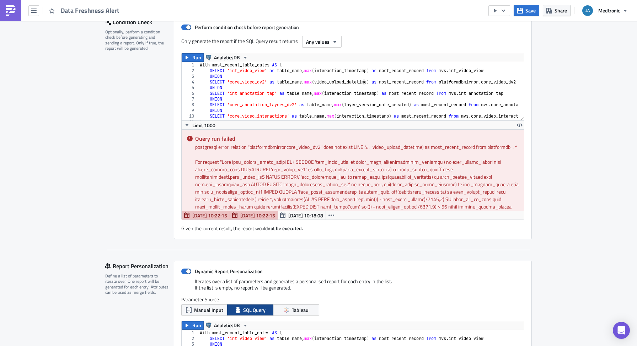
click at [456, 82] on div "With most_recent_table_dates AS ( SELECT 'int_video_view' as table_name , max (…" at bounding box center [384, 94] width 372 height 64
click at [497, 13] on icon "button" at bounding box center [495, 11] width 6 height 6
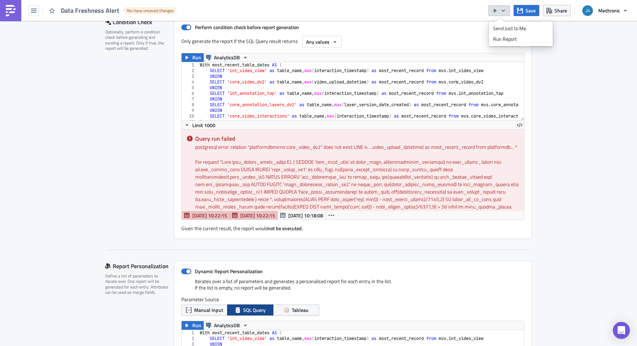
click at [495, 11] on icon "button" at bounding box center [495, 11] width 3 height 4
click at [515, 10] on button "Save" at bounding box center [527, 10] width 26 height 11
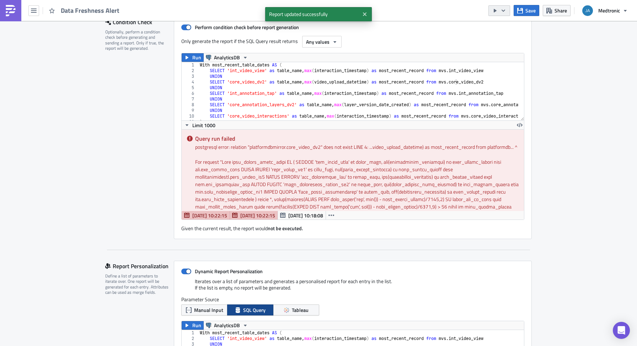
click at [498, 10] on icon "button" at bounding box center [495, 11] width 6 height 6
click at [507, 37] on div "Run Report" at bounding box center [520, 39] width 55 height 7
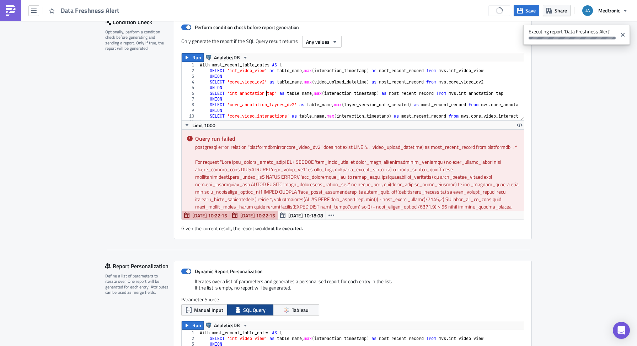
click at [263, 91] on div "With most_recent_table_dates AS ( SELECT 'int_video_view' as table_name , max (…" at bounding box center [384, 94] width 372 height 64
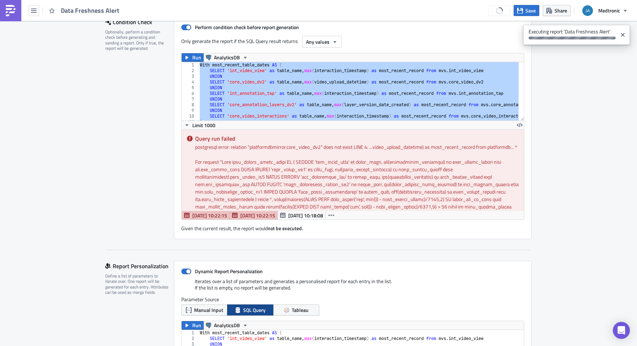
scroll to position [0, 19]
click at [252, 87] on div "With most_recent_table_dates AS ( SELECT 'int_video_view' as table_name , max (…" at bounding box center [384, 94] width 372 height 64
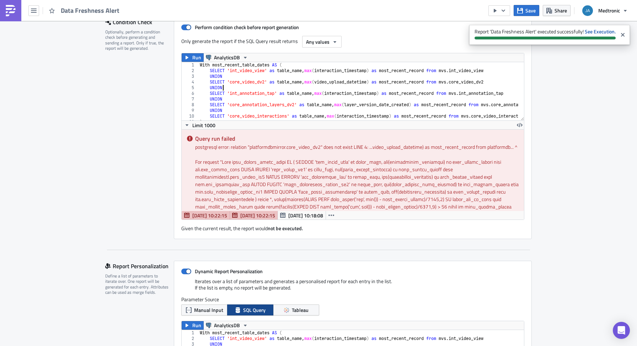
type textarea "where round(extract(EPOCH FROM date_trunc('day', now()) - most_recent_record)/3…"
